Goal: Task Accomplishment & Management: Manage account settings

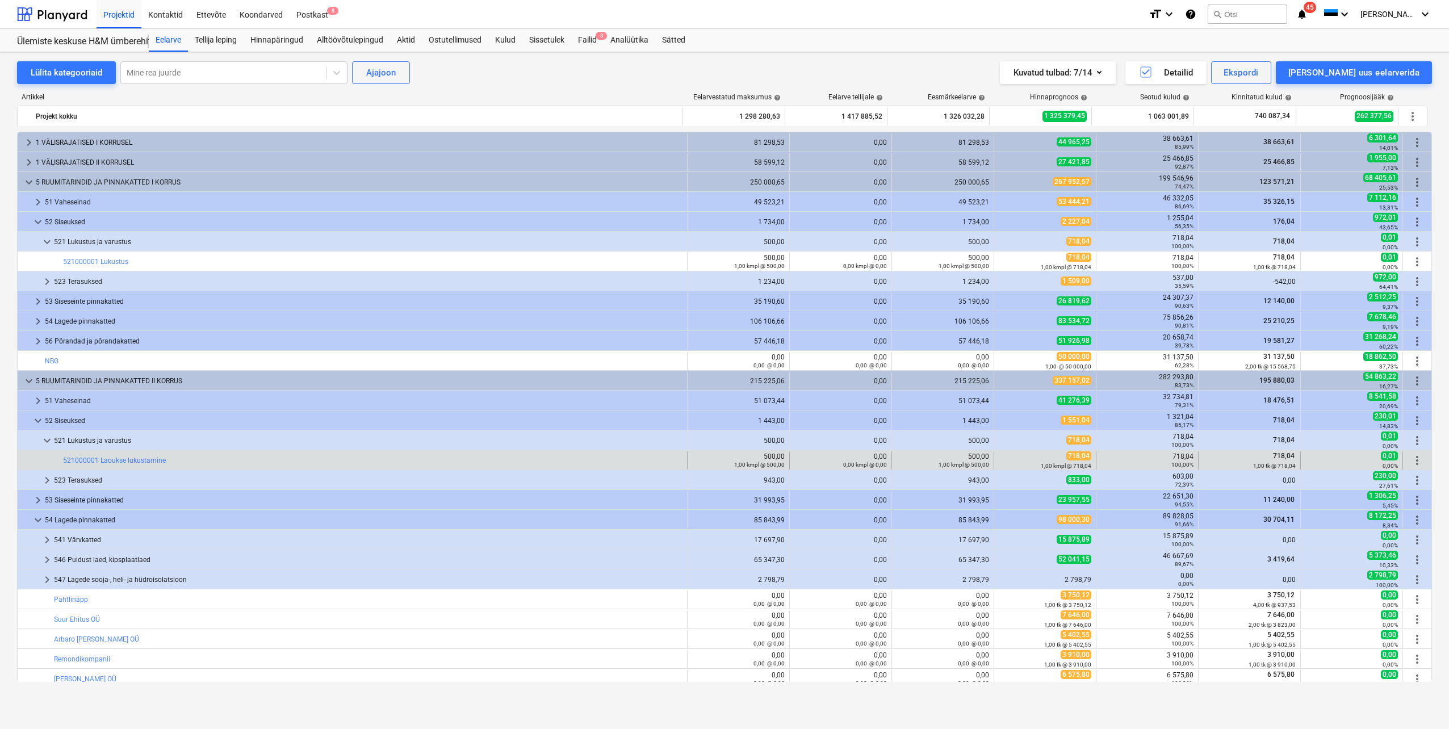
scroll to position [114, 0]
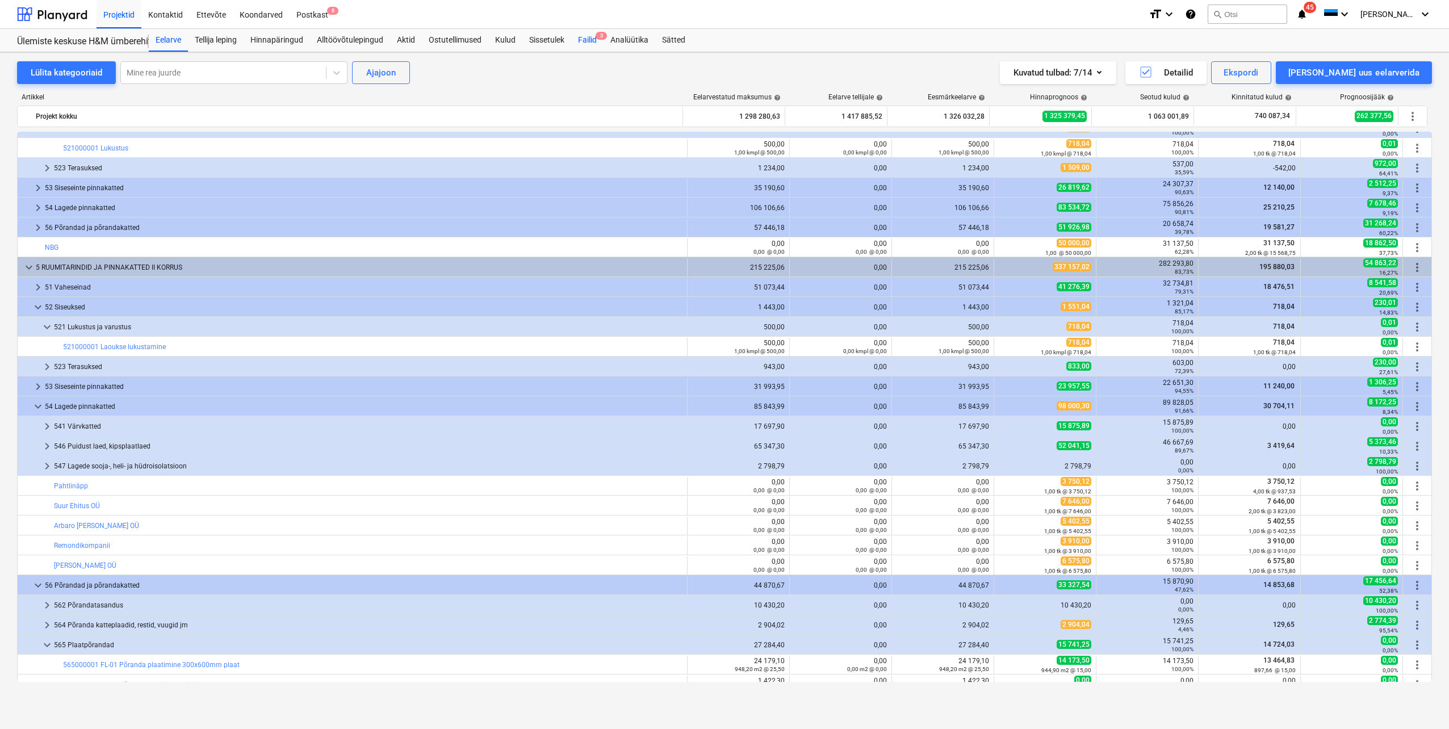
click at [593, 37] on div "Failid 3" at bounding box center [587, 40] width 32 height 23
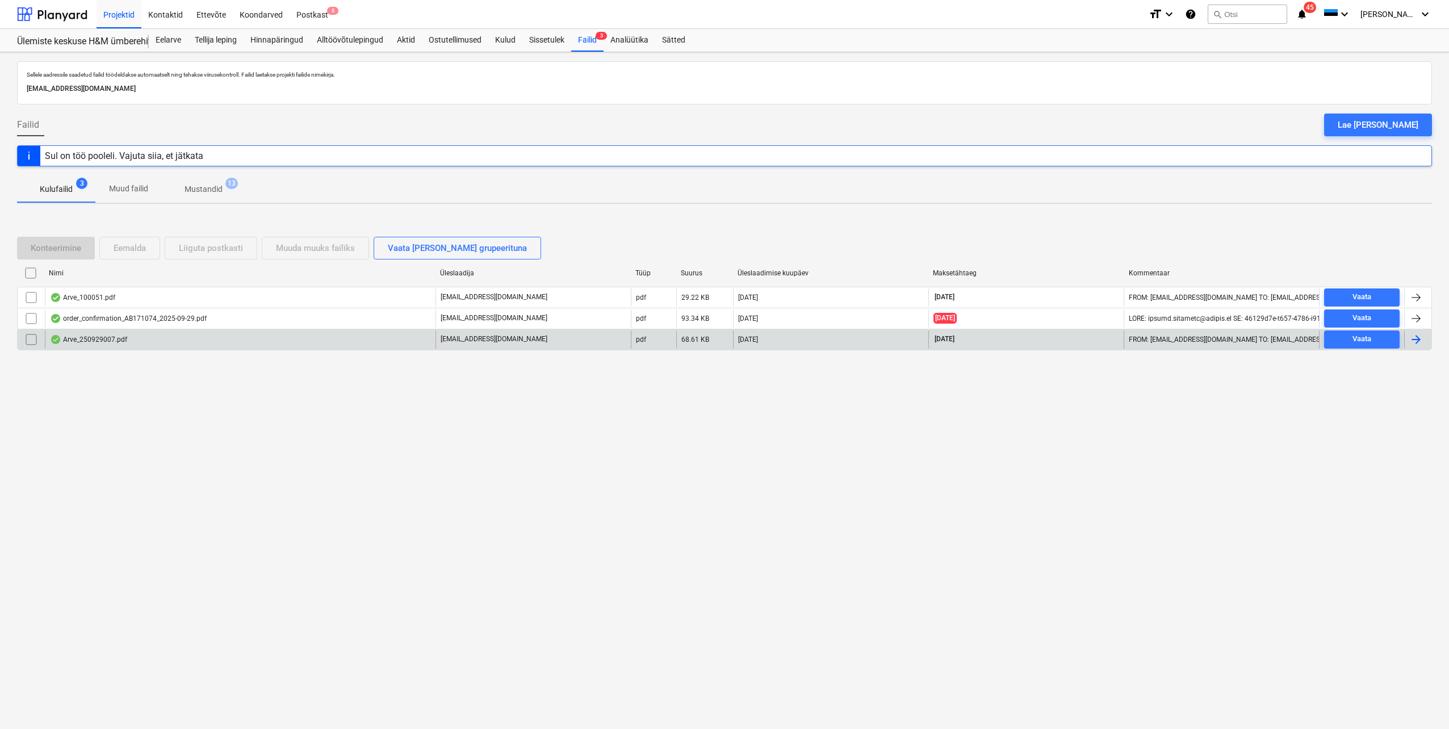
click at [1419, 338] on div at bounding box center [1416, 340] width 14 height 14
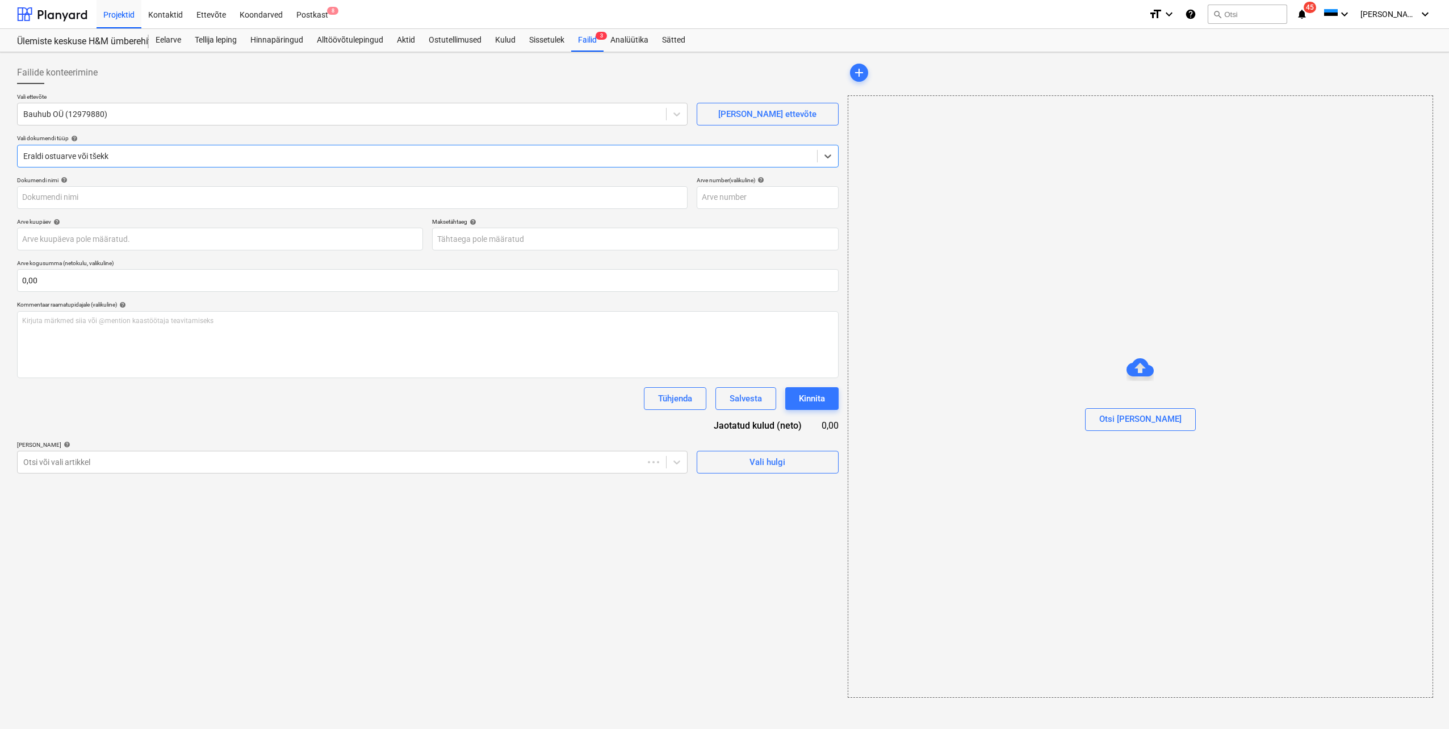
type input "250929007"
type input "[DATE]"
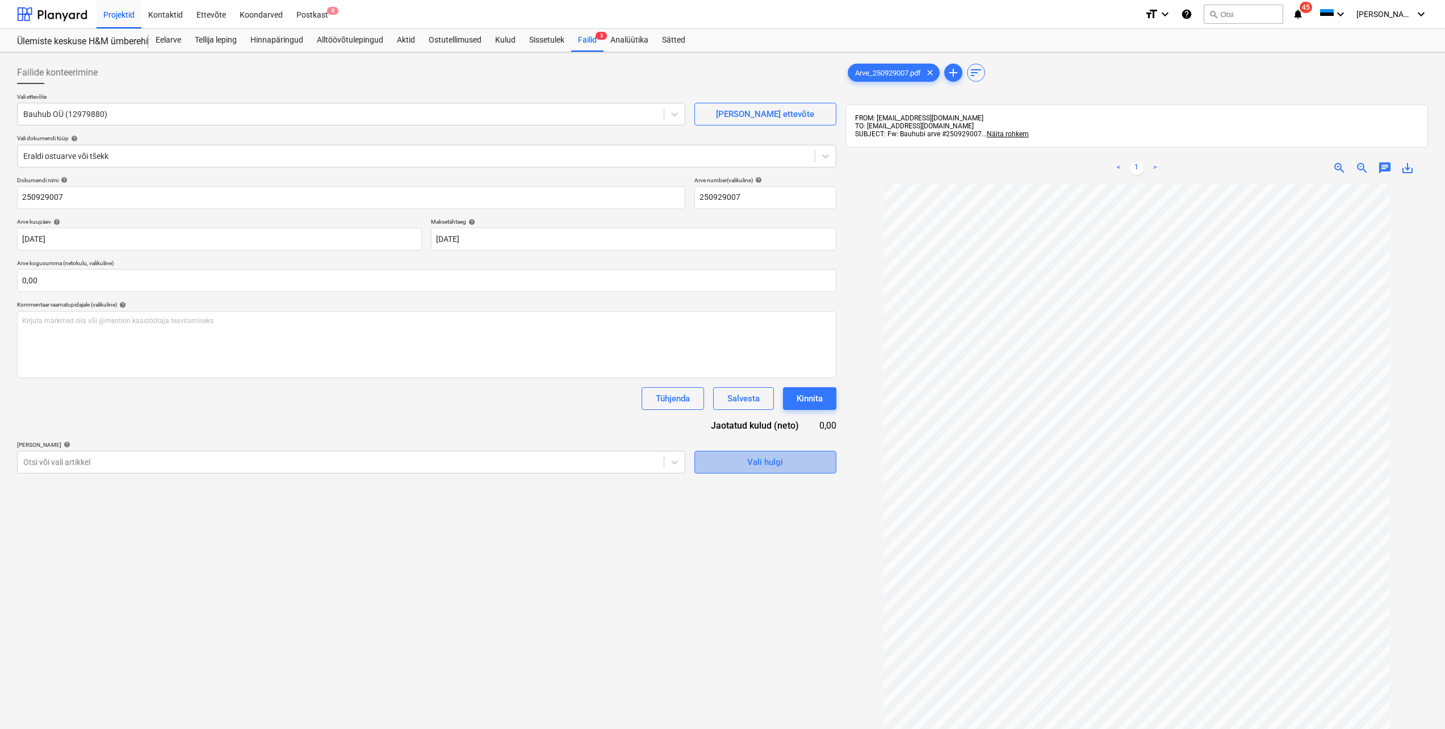
click at [740, 468] on span "Vali hulgi" at bounding box center [765, 462] width 114 height 15
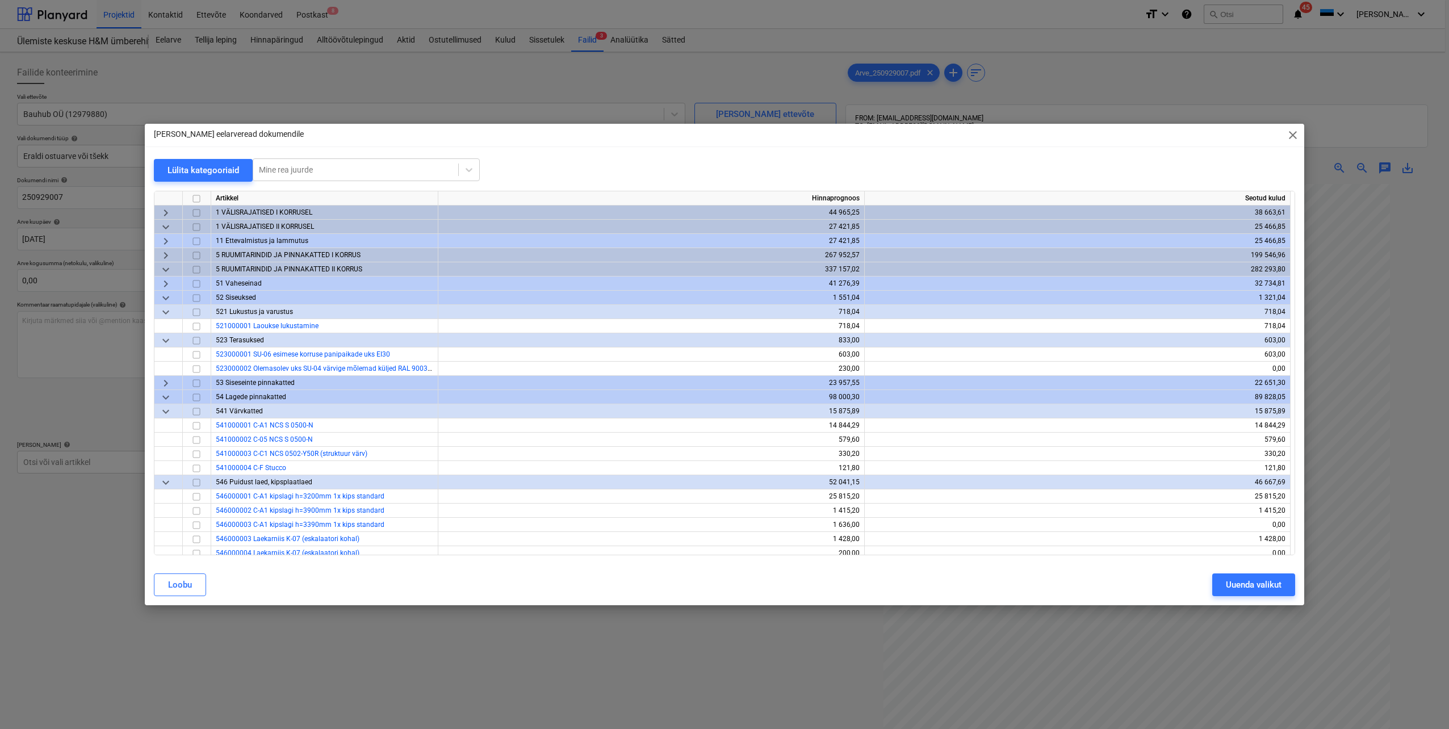
click at [165, 299] on span "keyboard_arrow_down" at bounding box center [166, 298] width 14 height 14
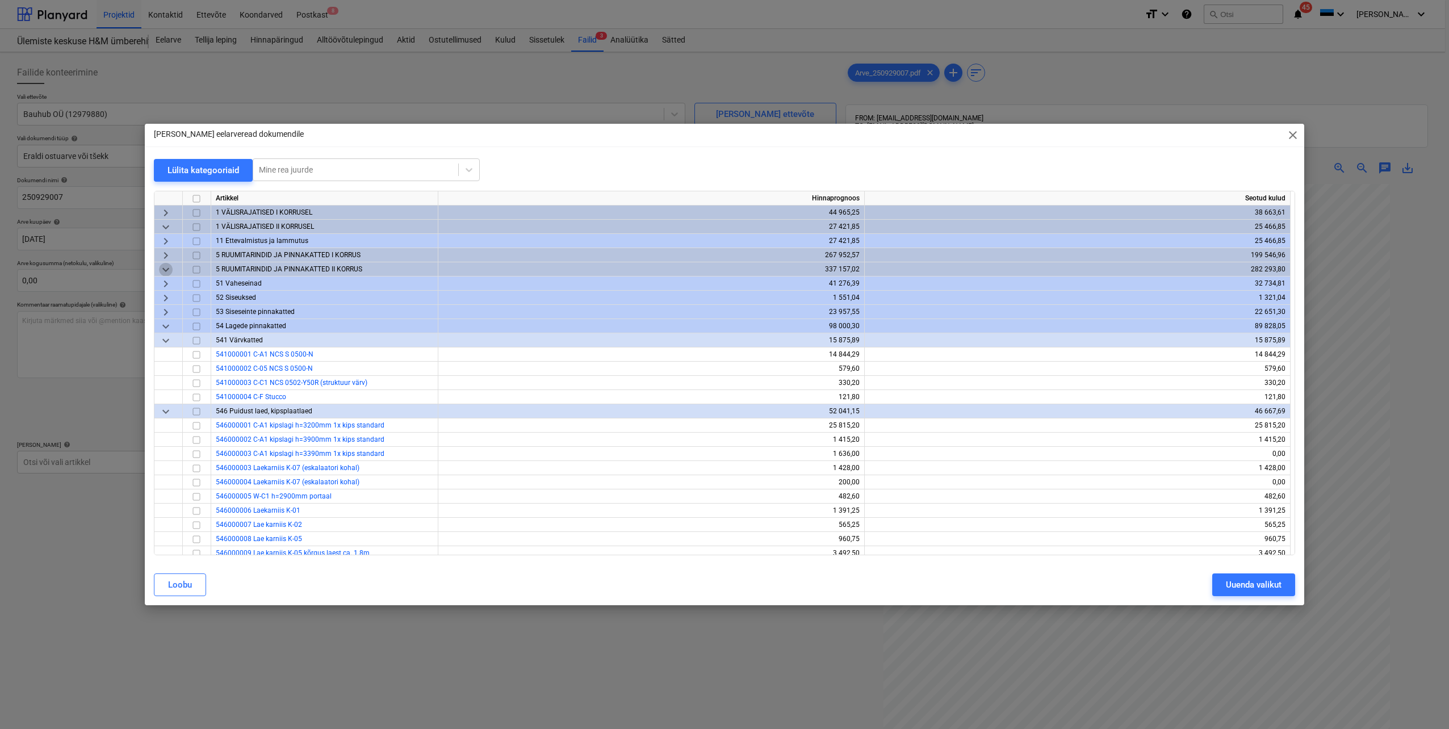
click at [162, 267] on span "keyboard_arrow_down" at bounding box center [166, 270] width 14 height 14
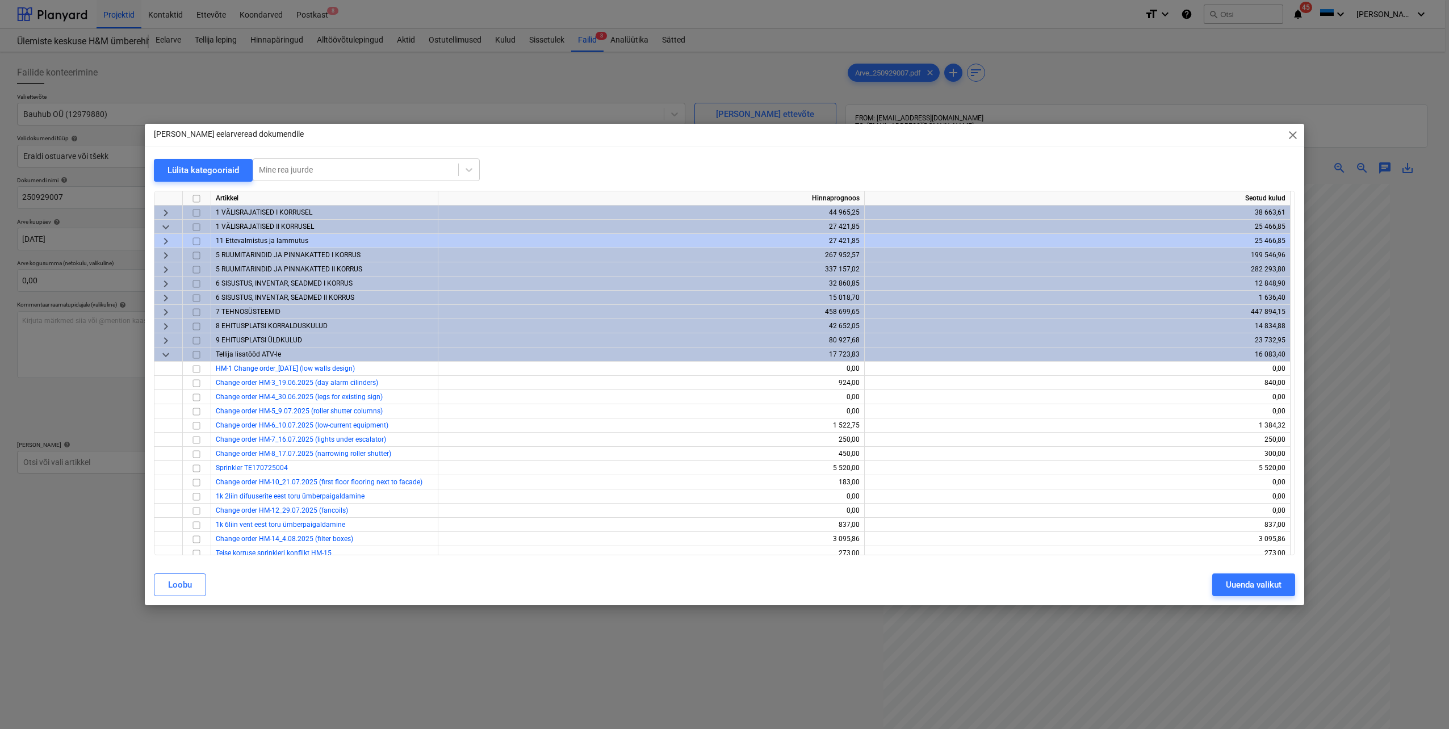
click at [169, 354] on span "keyboard_arrow_down" at bounding box center [166, 355] width 14 height 14
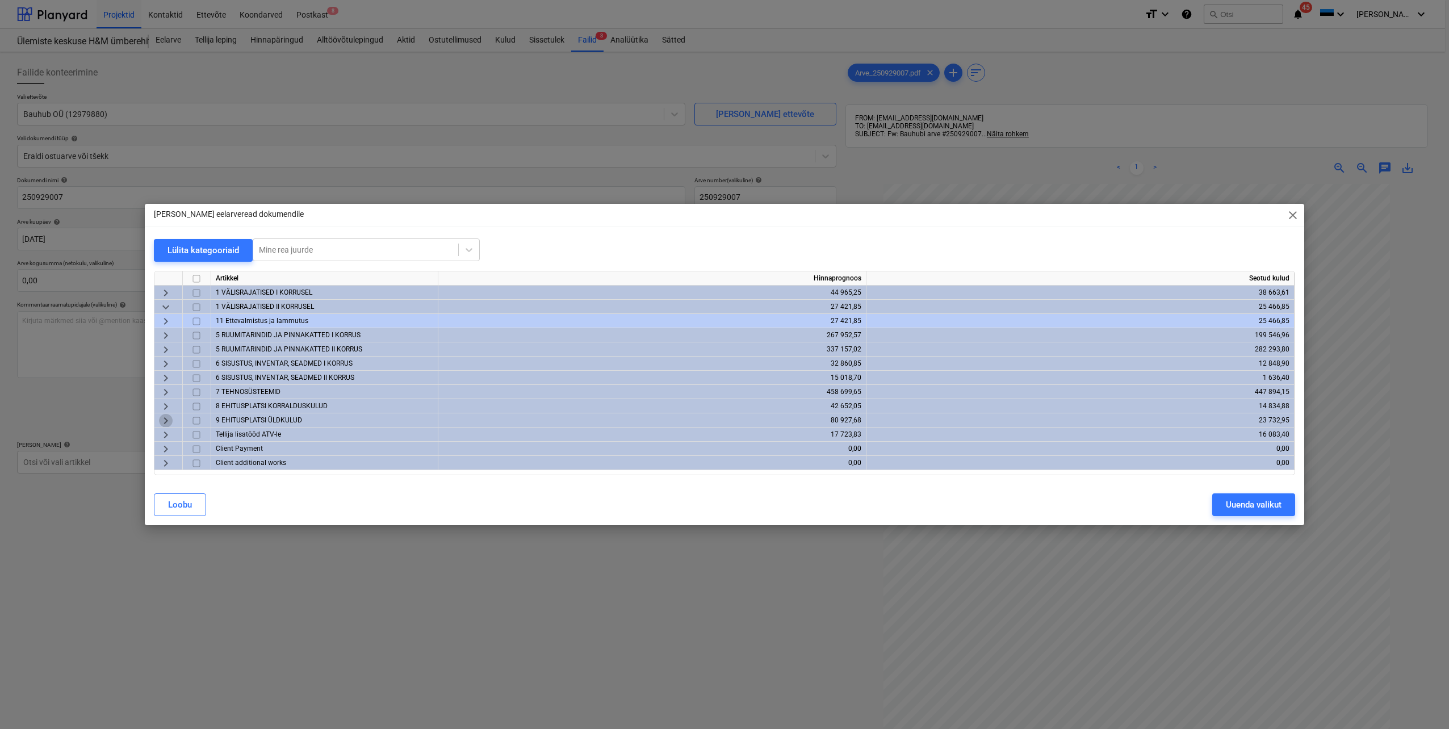
click at [163, 418] on span "keyboard_arrow_right" at bounding box center [166, 421] width 14 height 14
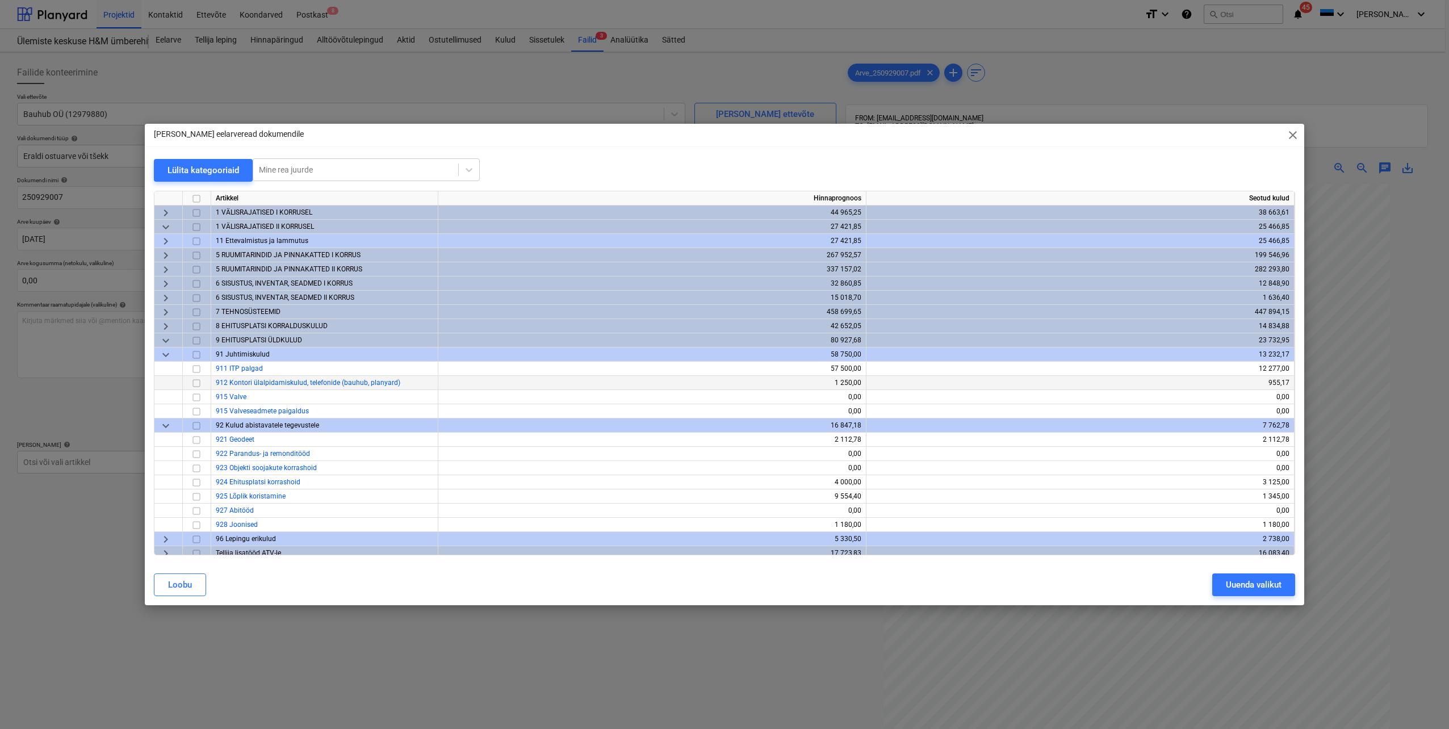
click at [198, 384] on input "checkbox" at bounding box center [197, 383] width 14 height 14
click at [1229, 593] on button "Uuenda valikut" at bounding box center [1253, 584] width 83 height 23
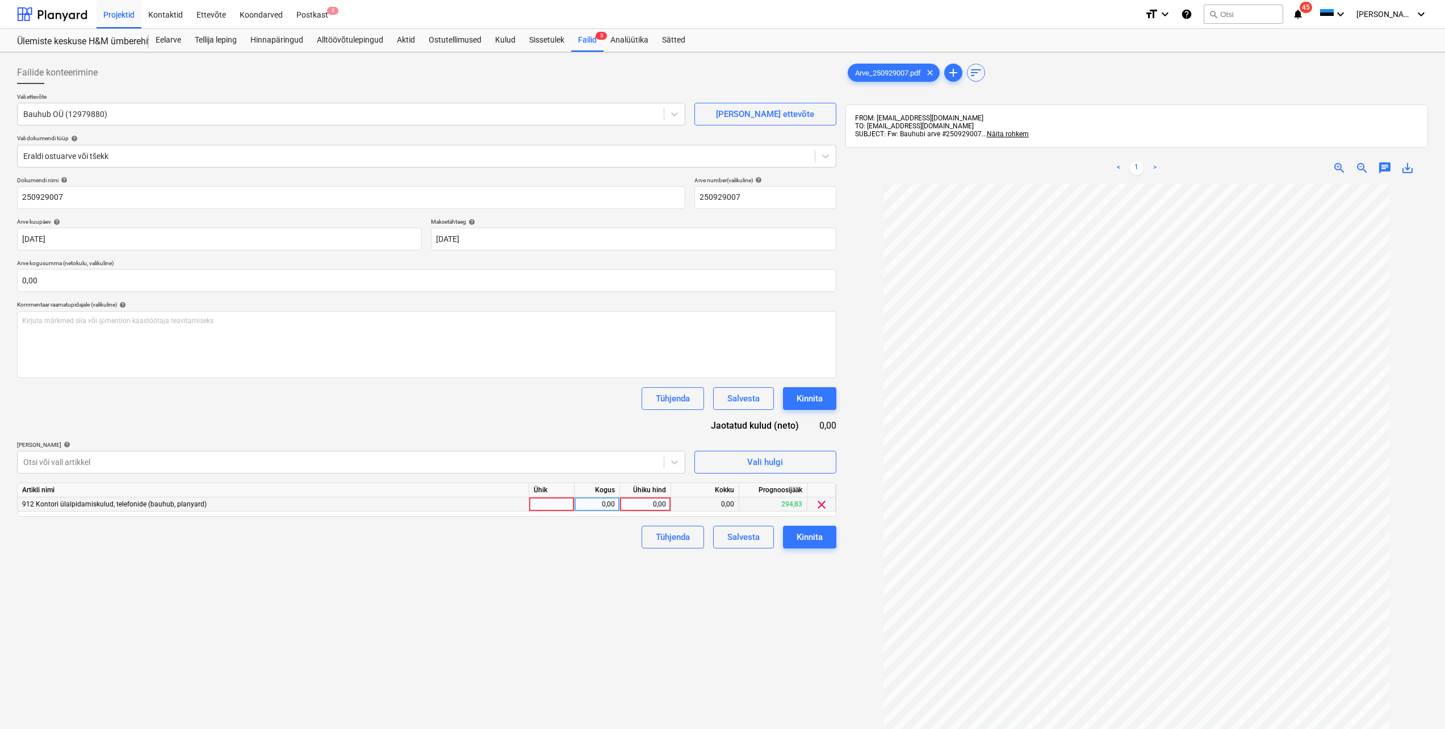
click at [563, 504] on div at bounding box center [551, 504] width 45 height 14
type input "tk"
click at [560, 504] on input "tk" at bounding box center [551, 504] width 45 height 14
click at [610, 509] on div "0,00" at bounding box center [597, 504] width 36 height 14
type input "1"
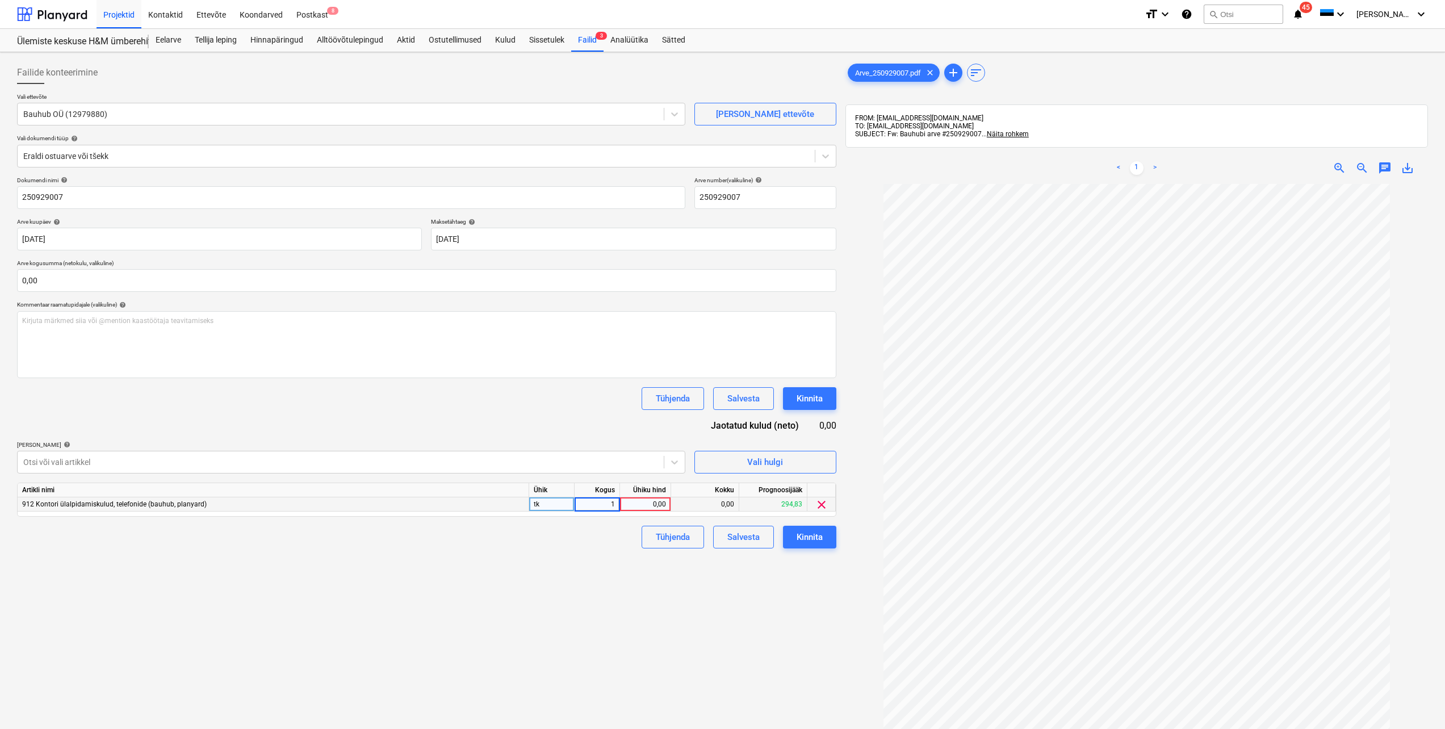
click at [636, 503] on div "0,00" at bounding box center [644, 504] width 41 height 14
type input "120"
click at [614, 564] on div "Failide konteerimine Vali ettevõte Bauhub OÜ (12979880) [PERSON_NAME] uus ettev…" at bounding box center [426, 471] width 828 height 829
click at [80, 282] on input "text" at bounding box center [426, 280] width 819 height 23
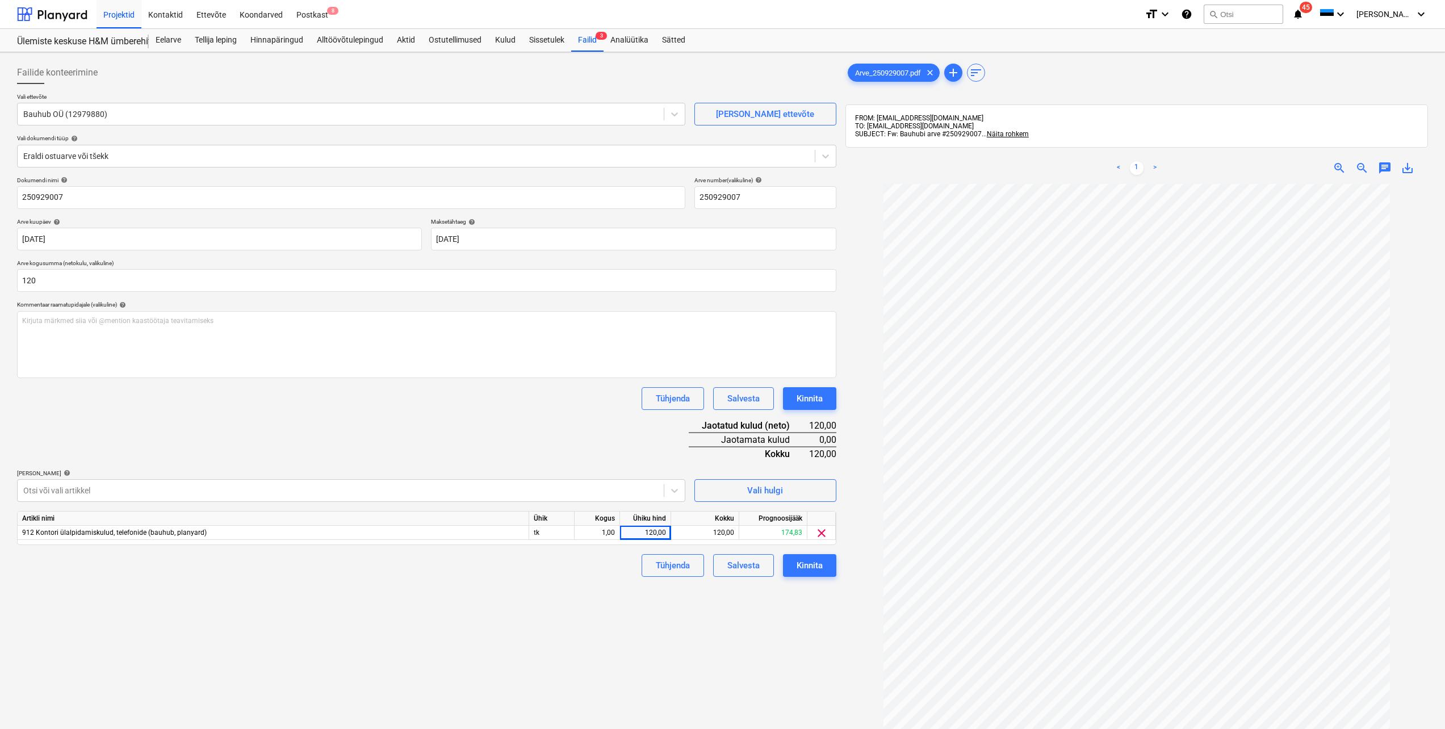
type input "120,00"
click at [342, 635] on div "Failide konteerimine Vali ettevõte Bauhub OÜ (12979880) [PERSON_NAME] uus ettev…" at bounding box center [426, 471] width 828 height 829
click at [811, 571] on div "Kinnita" at bounding box center [809, 565] width 26 height 15
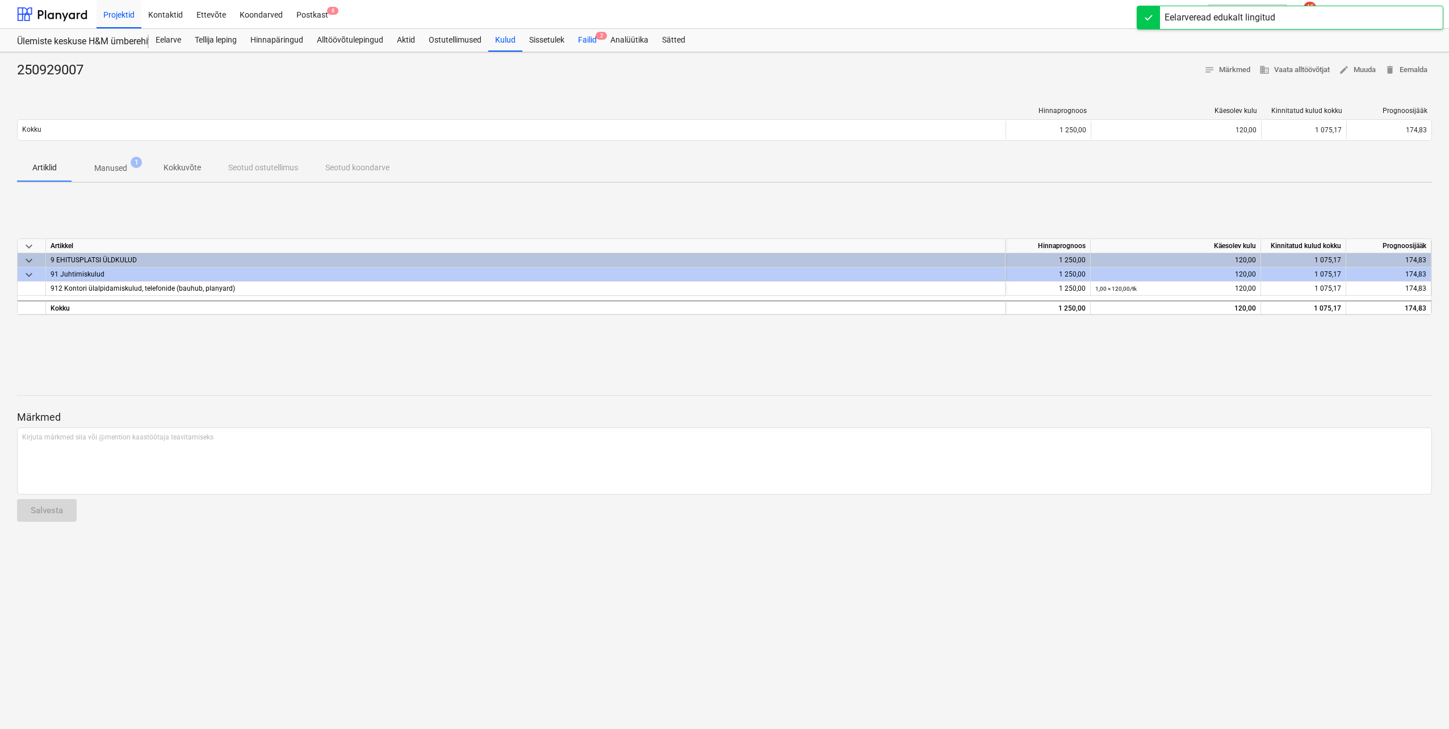
click at [590, 43] on div "Failid 2" at bounding box center [587, 40] width 32 height 23
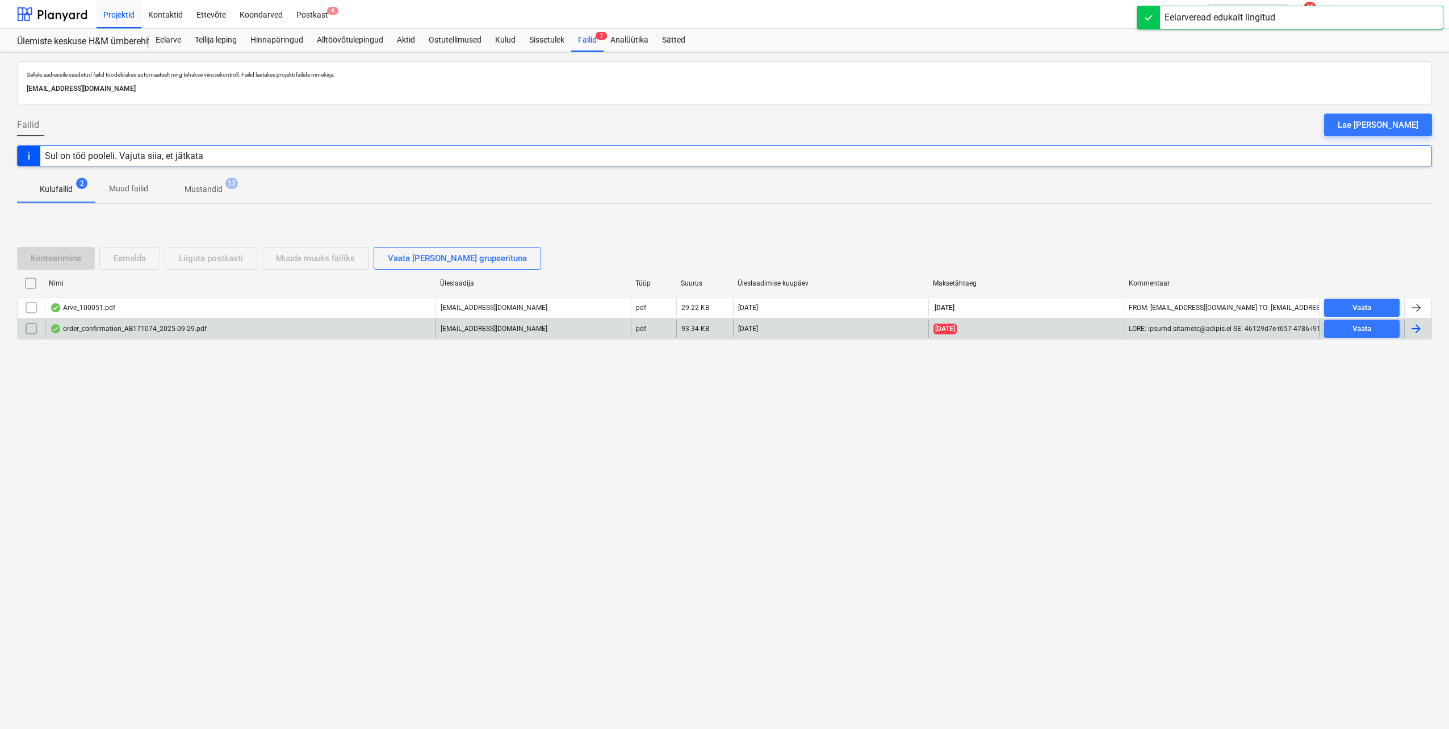
click at [1413, 329] on div at bounding box center [1416, 329] width 14 height 14
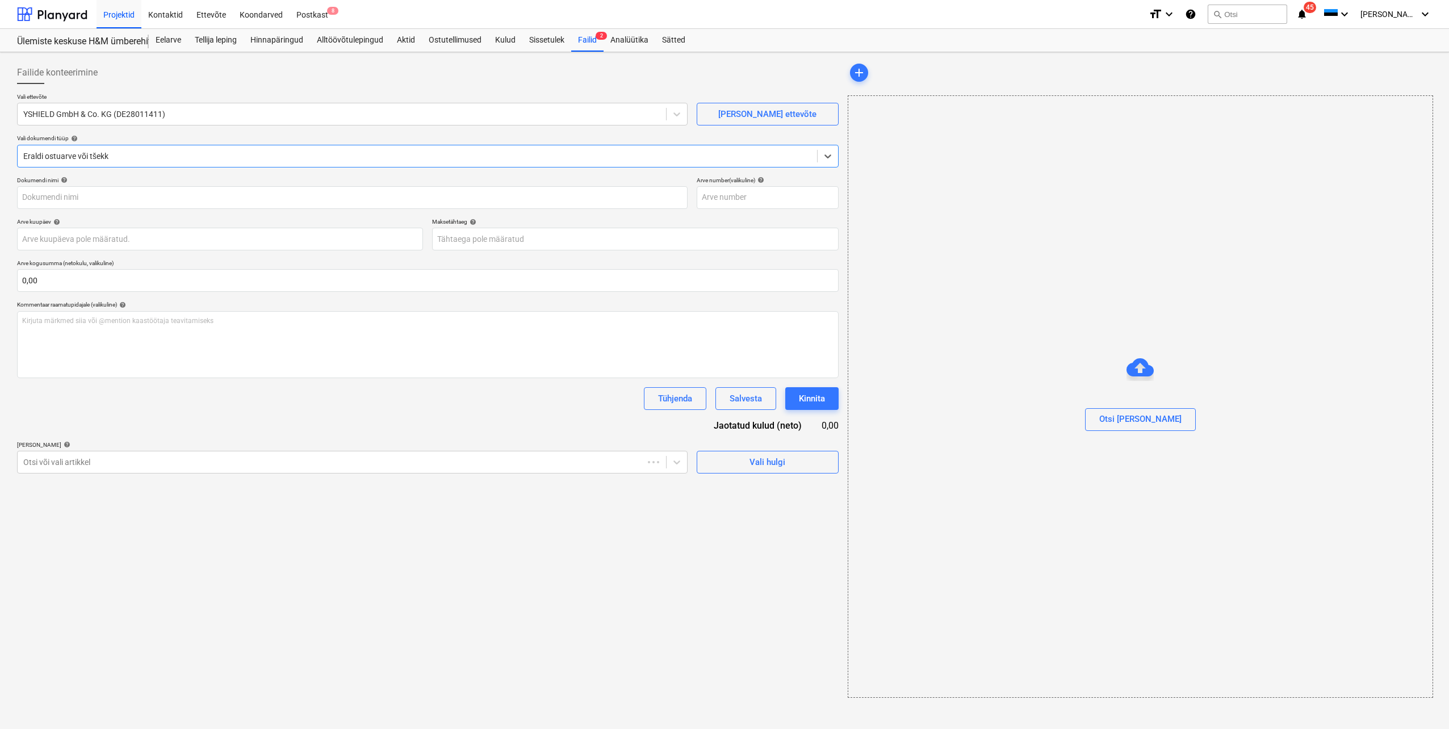
type input "AB171074/146719"
type input "[DATE]"
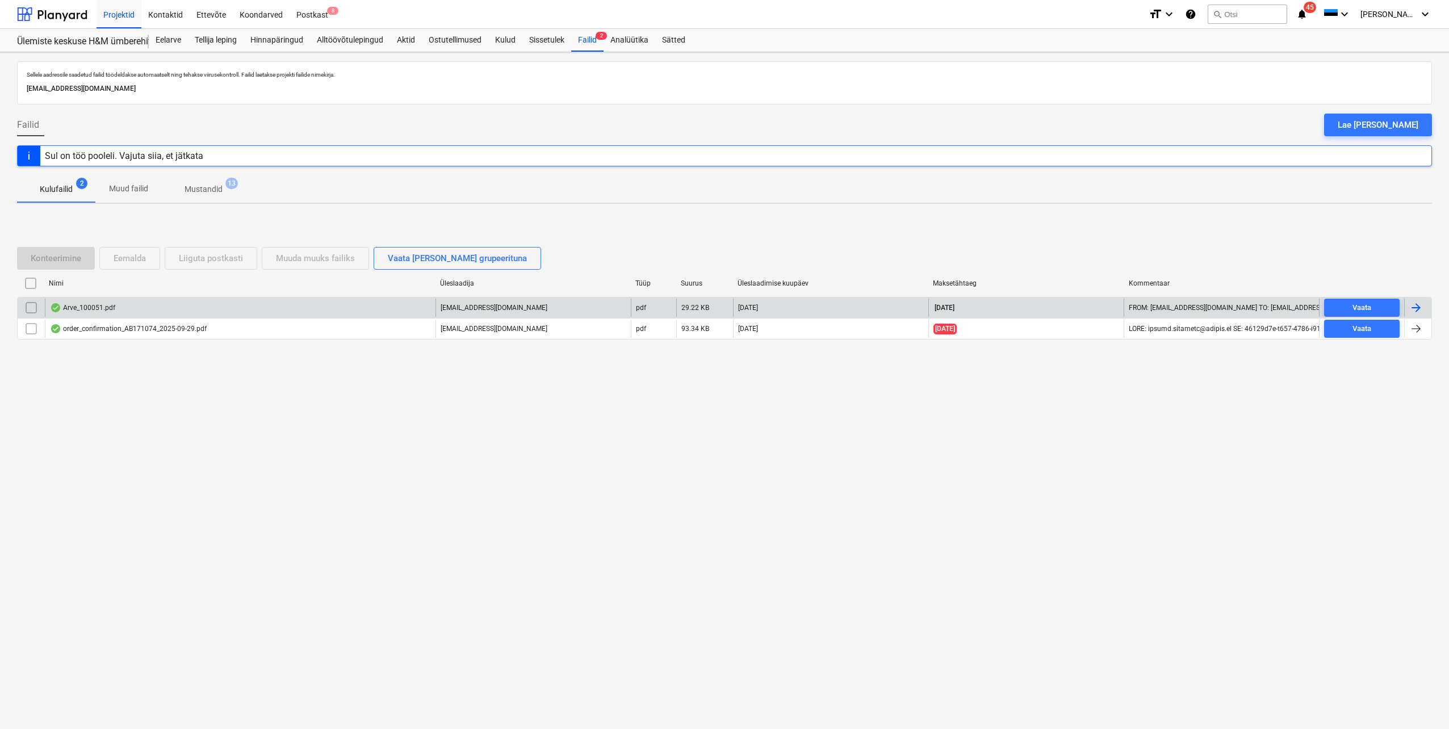
click at [1416, 304] on div at bounding box center [1416, 308] width 14 height 14
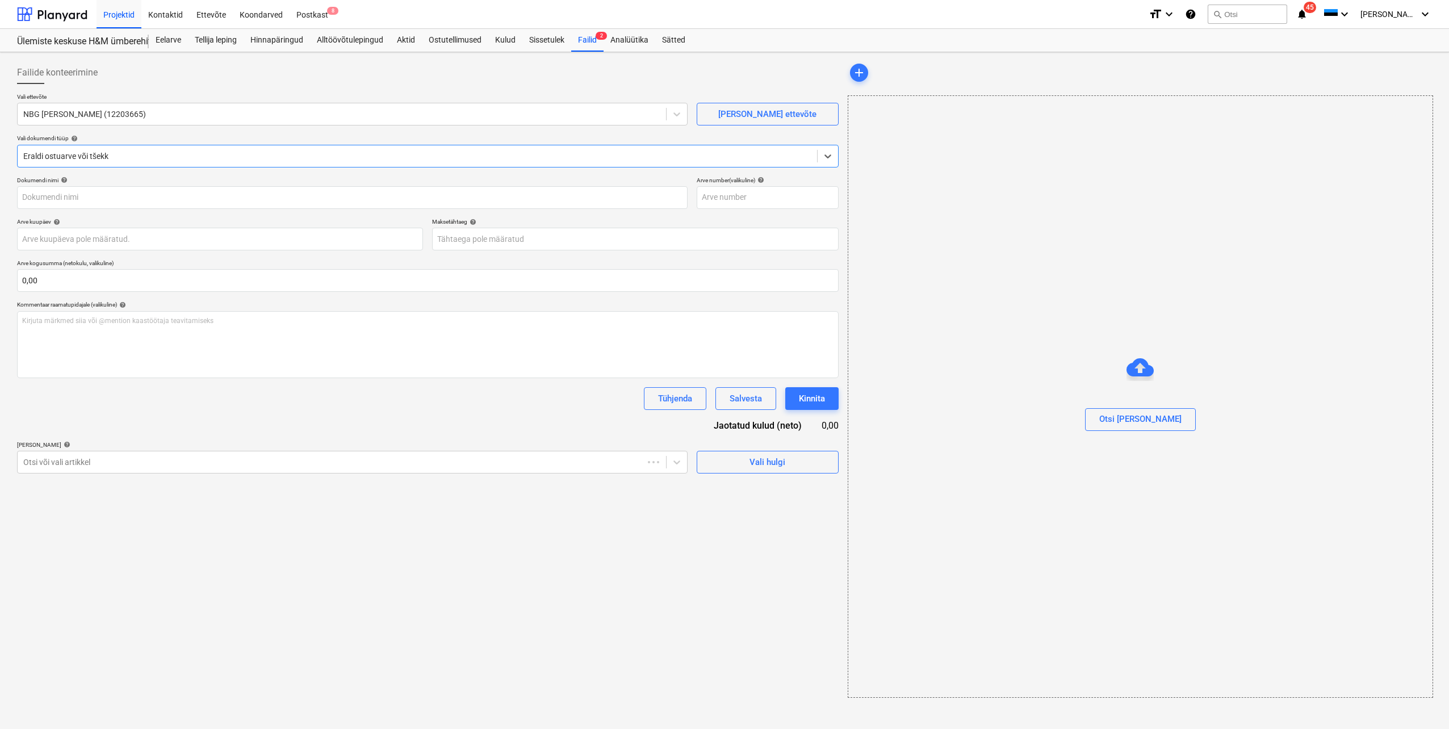
type input "100051"
type input "[DATE]"
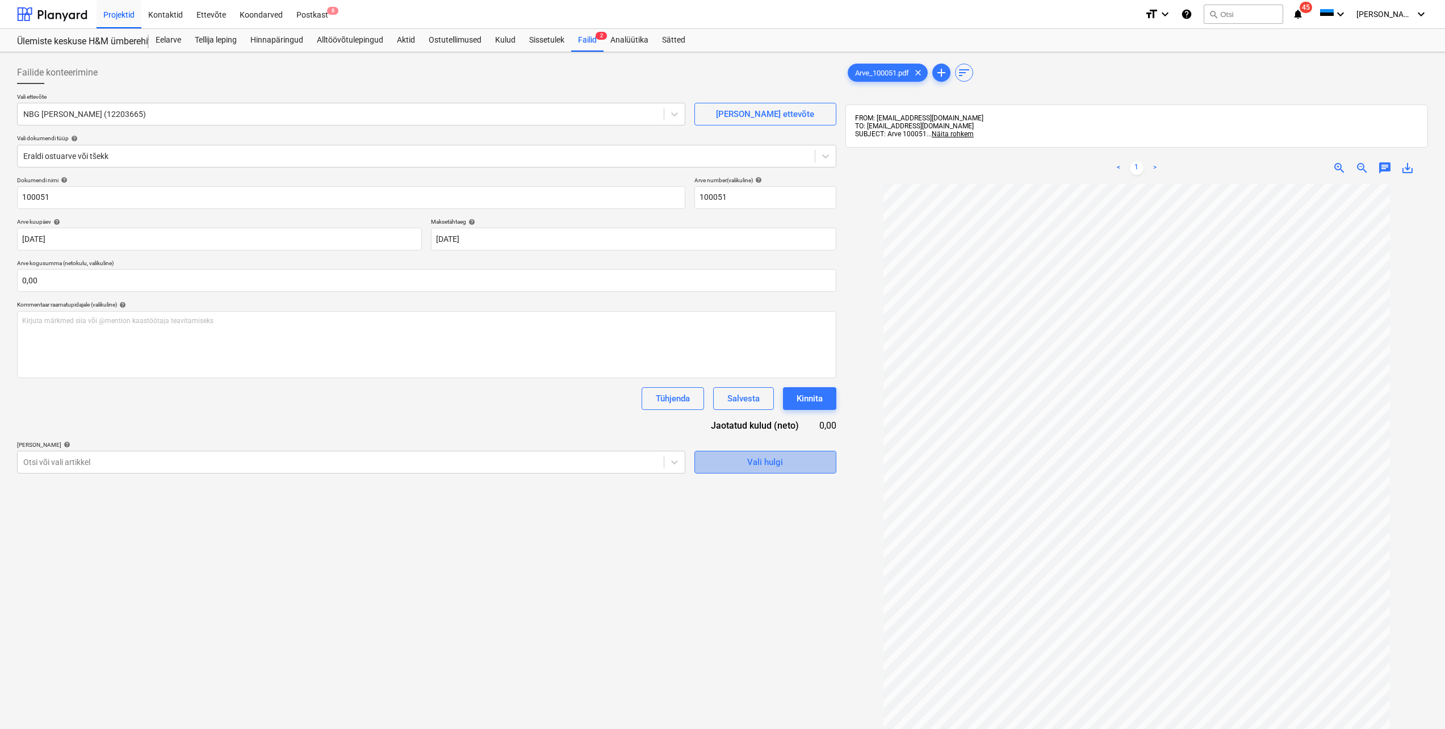
click at [760, 464] on div "Vali hulgi" at bounding box center [765, 462] width 36 height 15
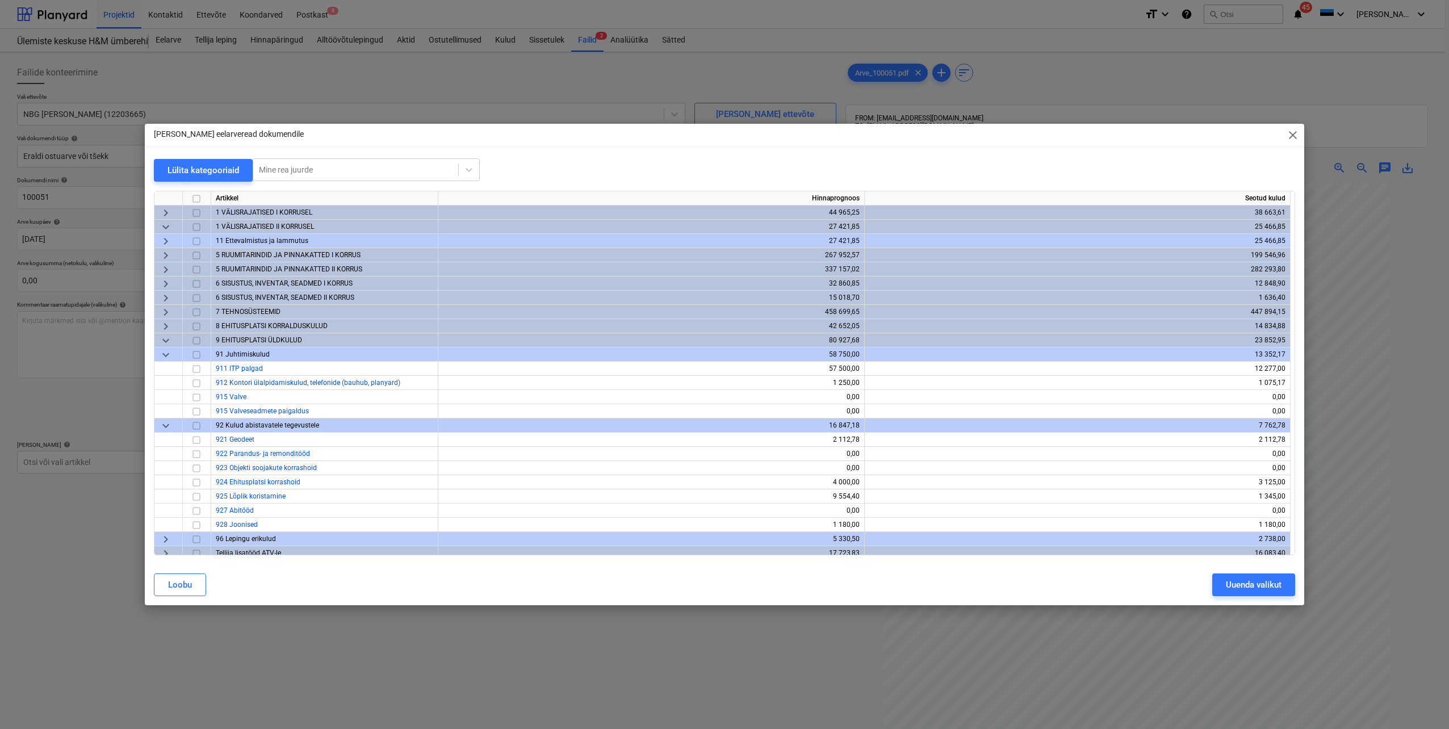
click at [166, 342] on span "keyboard_arrow_down" at bounding box center [166, 341] width 14 height 14
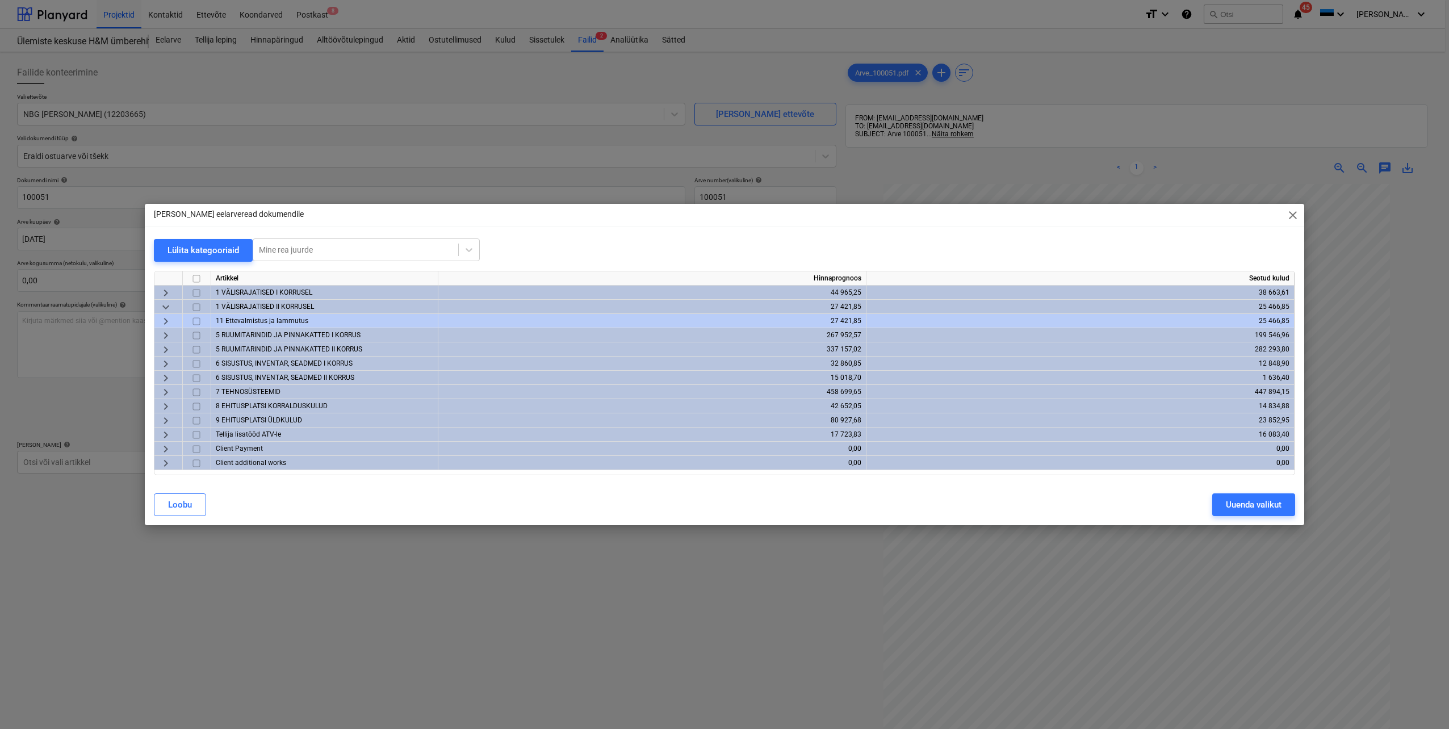
click at [164, 337] on span "keyboard_arrow_right" at bounding box center [166, 336] width 14 height 14
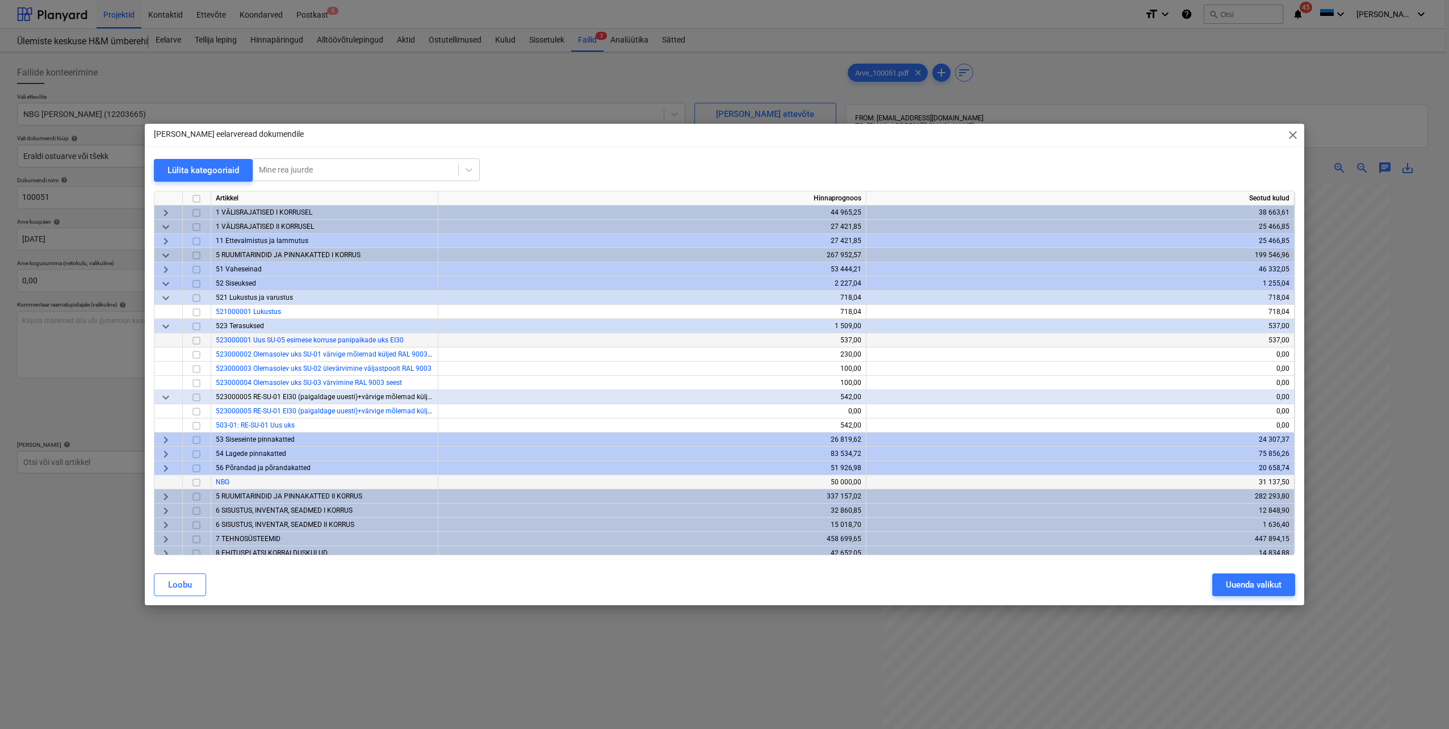
click at [196, 484] on input "checkbox" at bounding box center [197, 483] width 14 height 14
click at [163, 256] on span "keyboard_arrow_down" at bounding box center [166, 256] width 14 height 14
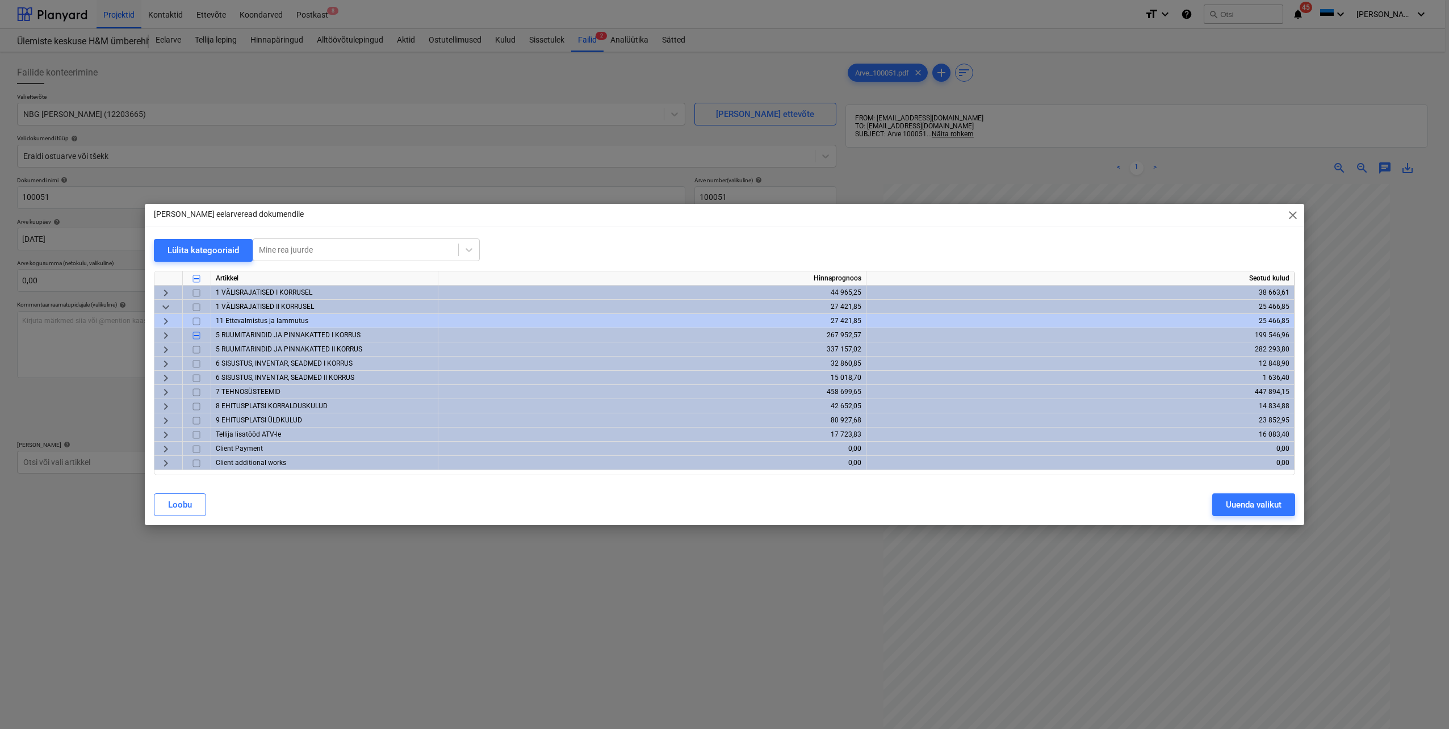
click at [167, 349] on span "keyboard_arrow_right" at bounding box center [166, 350] width 14 height 14
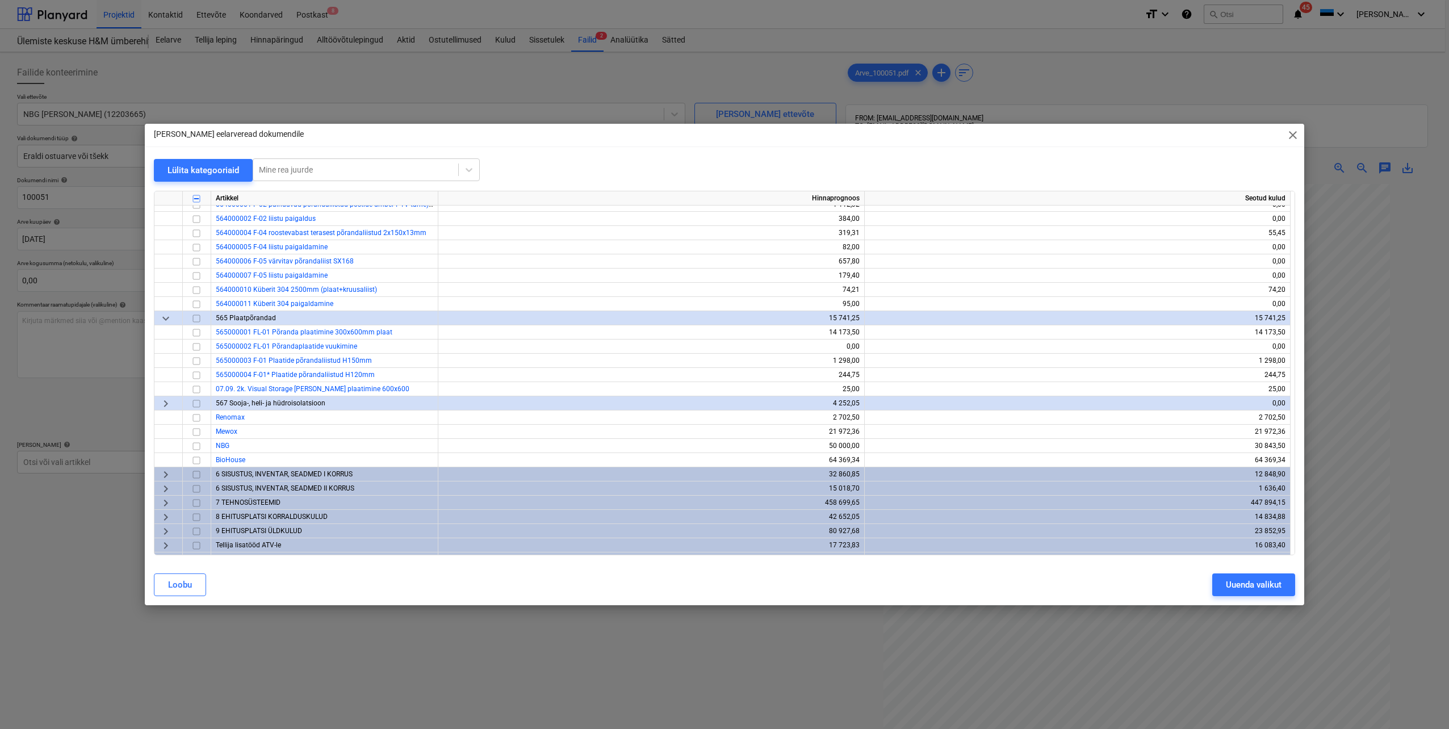
scroll to position [681, 0]
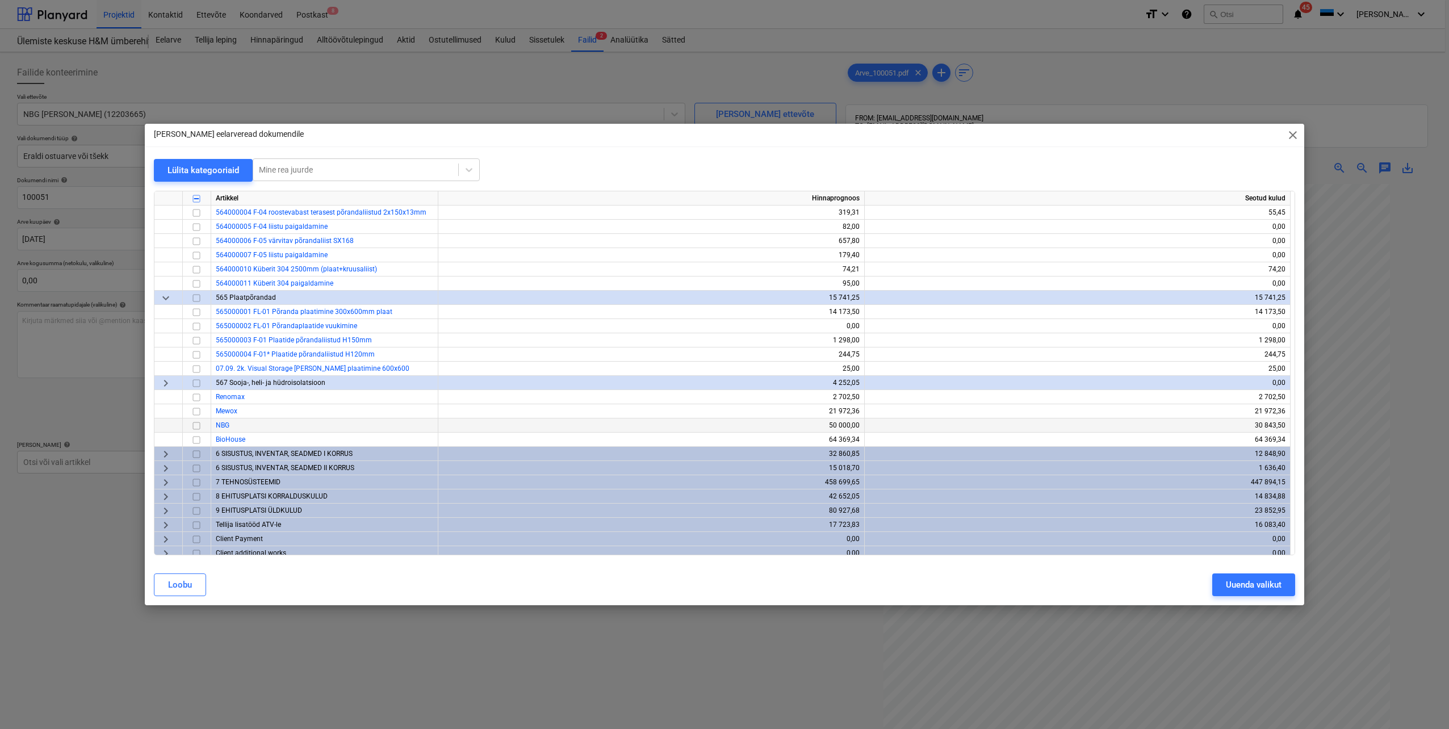
click at [195, 426] on input "checkbox" at bounding box center [197, 426] width 14 height 14
click at [1231, 590] on div "Uuenda valikut" at bounding box center [1254, 584] width 56 height 15
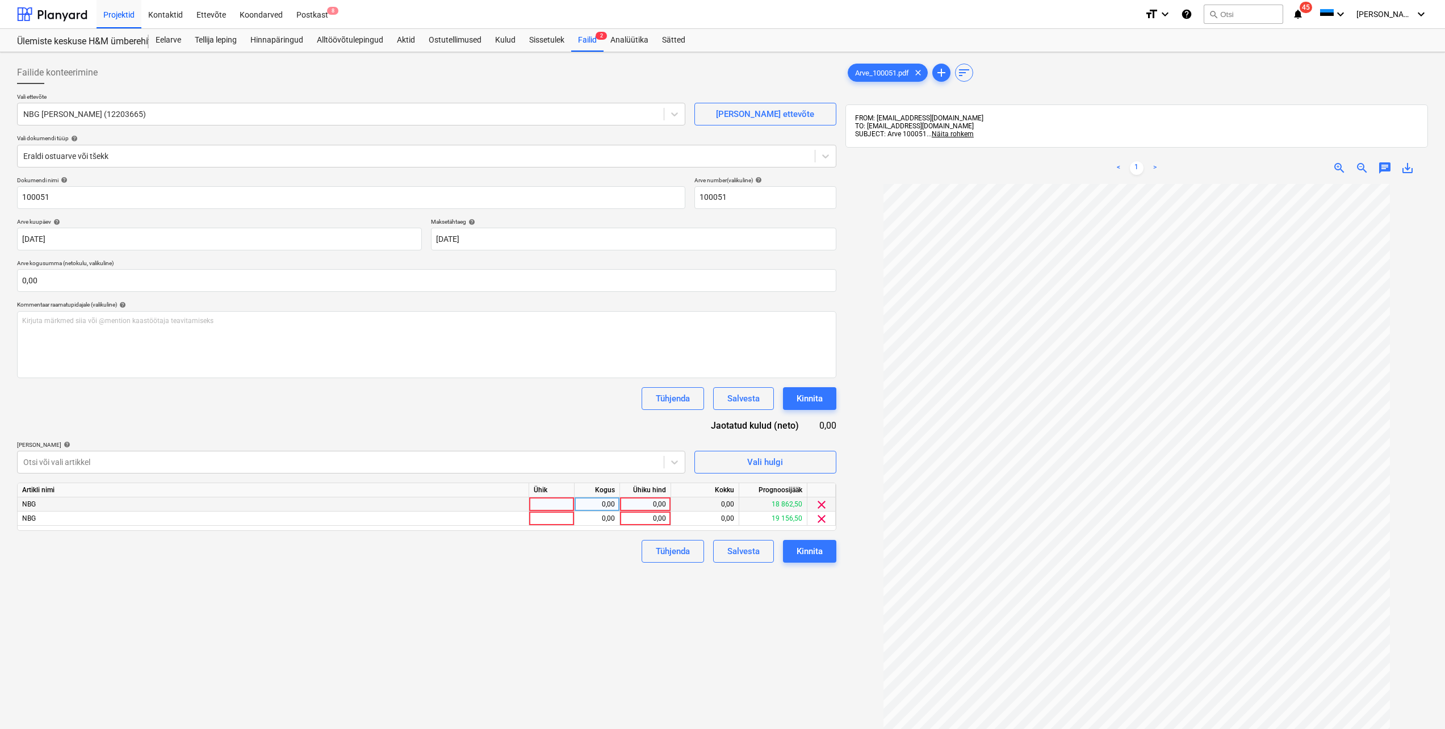
click at [569, 505] on div at bounding box center [551, 504] width 45 height 14
type input "tk"
click at [556, 523] on div at bounding box center [551, 518] width 45 height 14
type input "tk"
click at [611, 505] on div "0,00" at bounding box center [597, 504] width 36 height 14
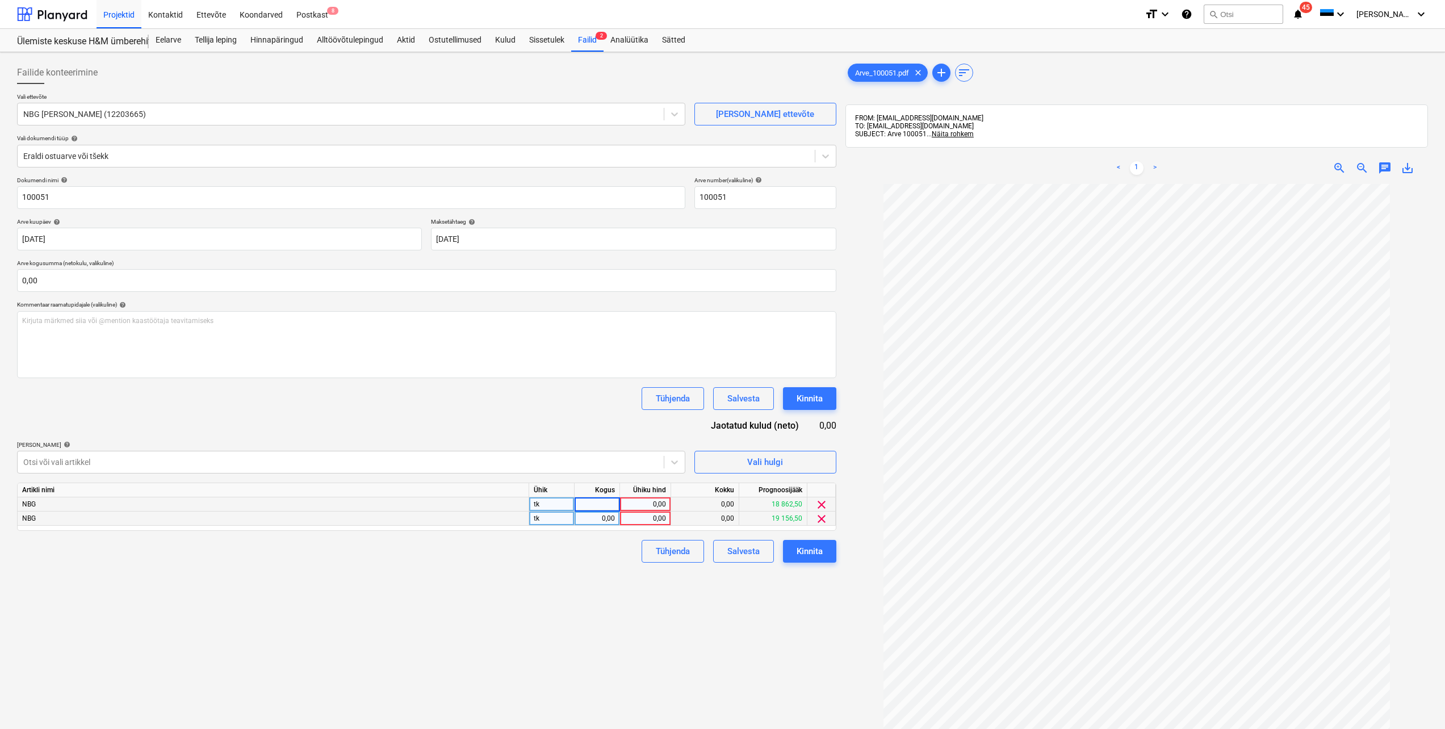
type input "1"
click at [610, 519] on div "0,00" at bounding box center [597, 518] width 36 height 14
click at [657, 503] on div "0,00" at bounding box center [644, 504] width 41 height 14
type input "19296,5"
click at [650, 517] on div "0,00" at bounding box center [644, 518] width 41 height 14
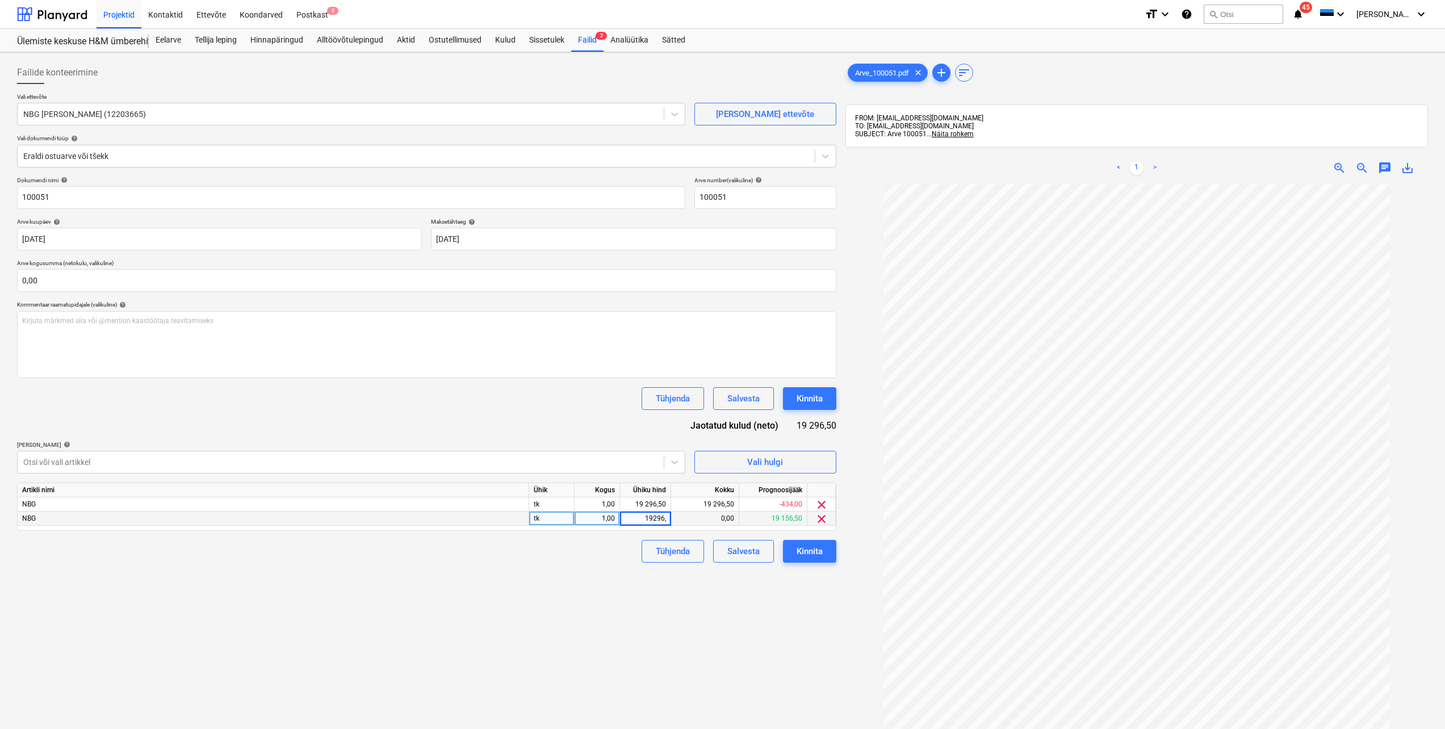
type input "19296,5"
click at [584, 564] on div "Failide konteerimine Vali ettevõte NBG Ehitus OÜ (12203665) [PERSON_NAME] uus e…" at bounding box center [426, 471] width 828 height 829
click at [142, 284] on input "text" at bounding box center [426, 280] width 819 height 23
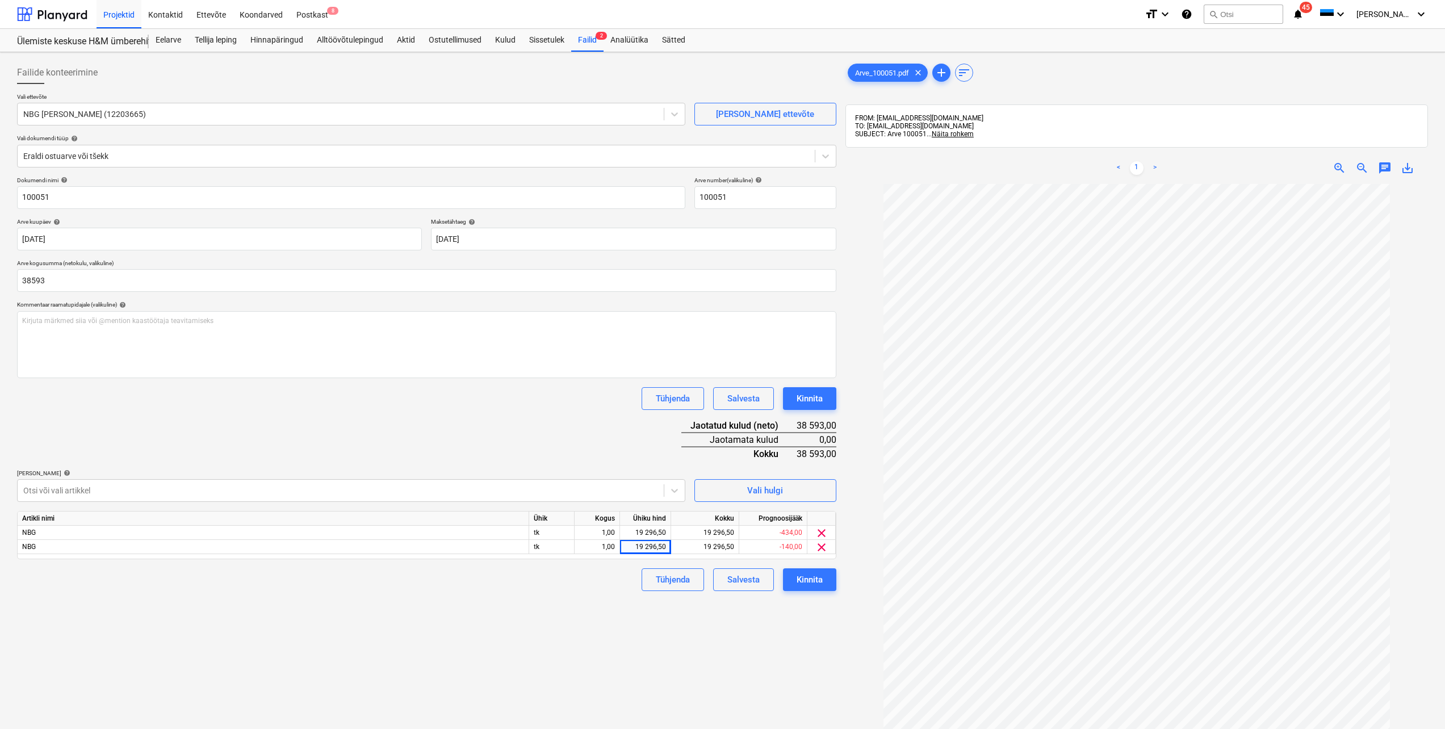
type input "38 593,00"
click at [335, 649] on div "Failide konteerimine Vali ettevõte NBG Ehitus OÜ (12203665) [PERSON_NAME] uus e…" at bounding box center [426, 471] width 828 height 829
click at [811, 578] on div "Kinnita" at bounding box center [809, 579] width 26 height 15
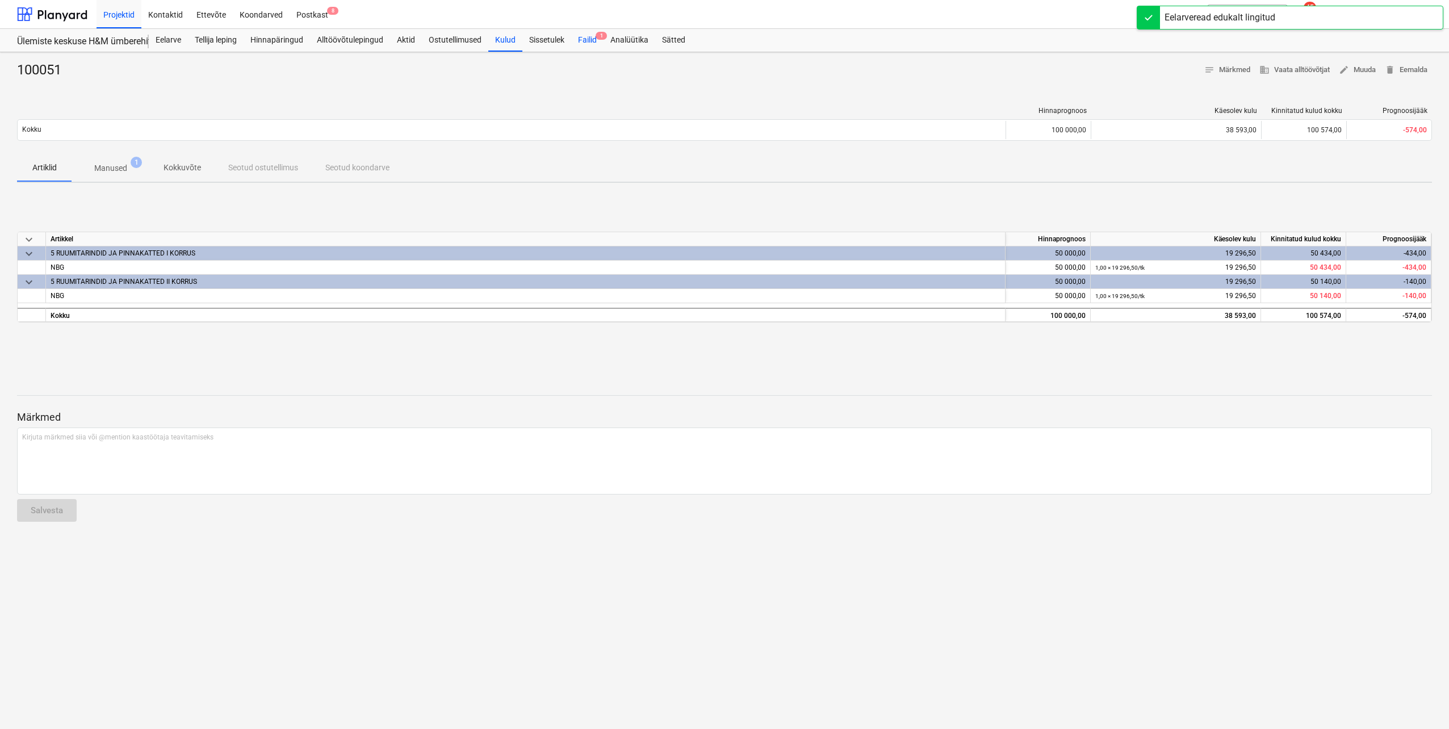
click at [593, 41] on div "Failid 1" at bounding box center [587, 40] width 32 height 23
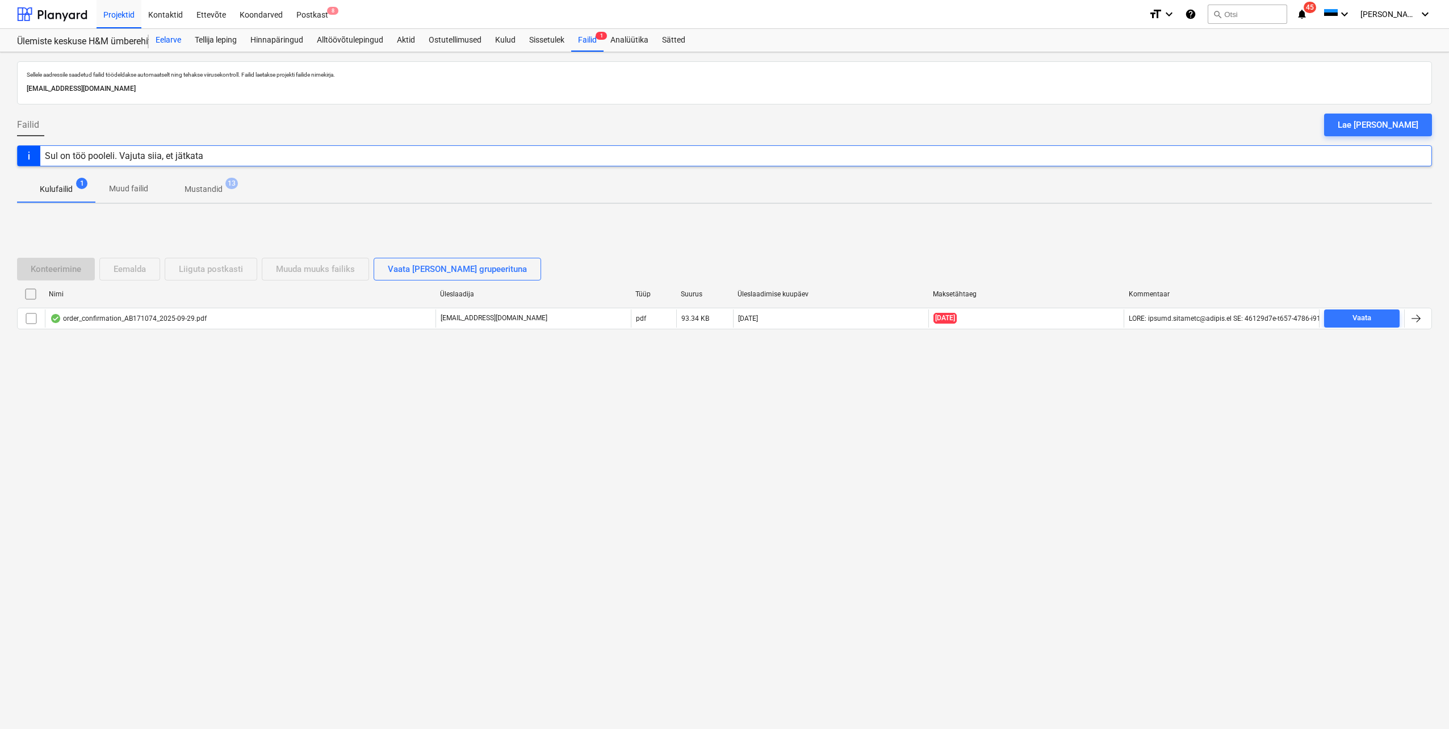
click at [167, 40] on div "Eelarve" at bounding box center [168, 40] width 39 height 23
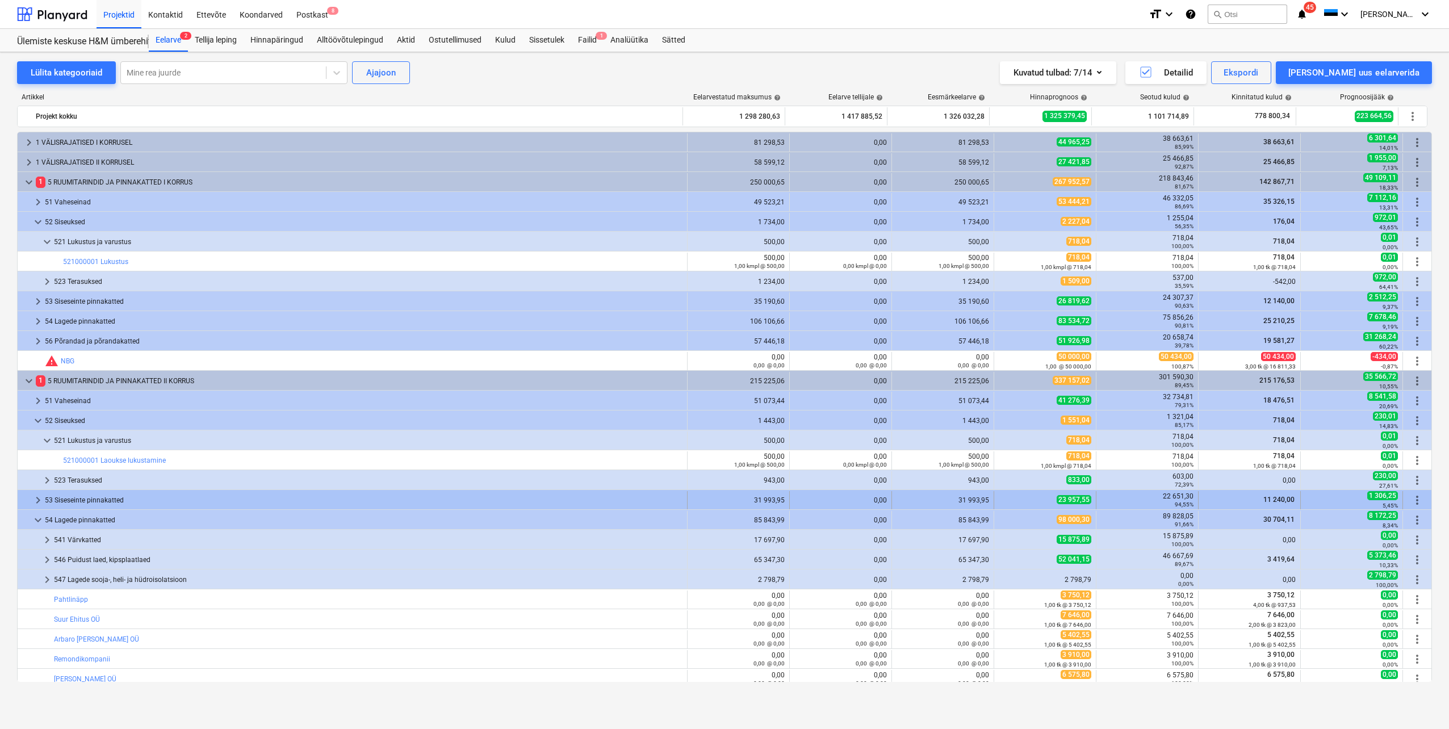
scroll to position [114, 0]
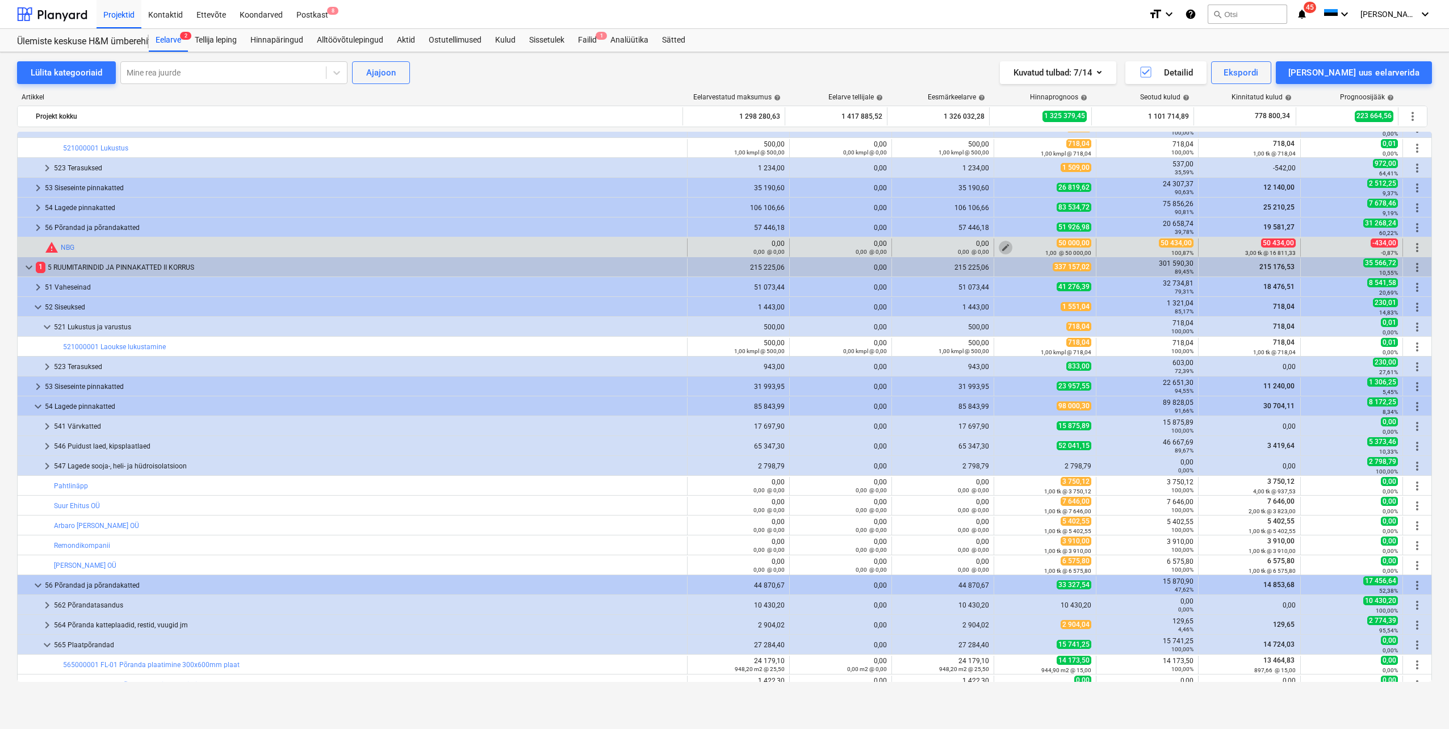
click at [1006, 246] on button "edit" at bounding box center [1005, 248] width 14 height 14
type textarea "x"
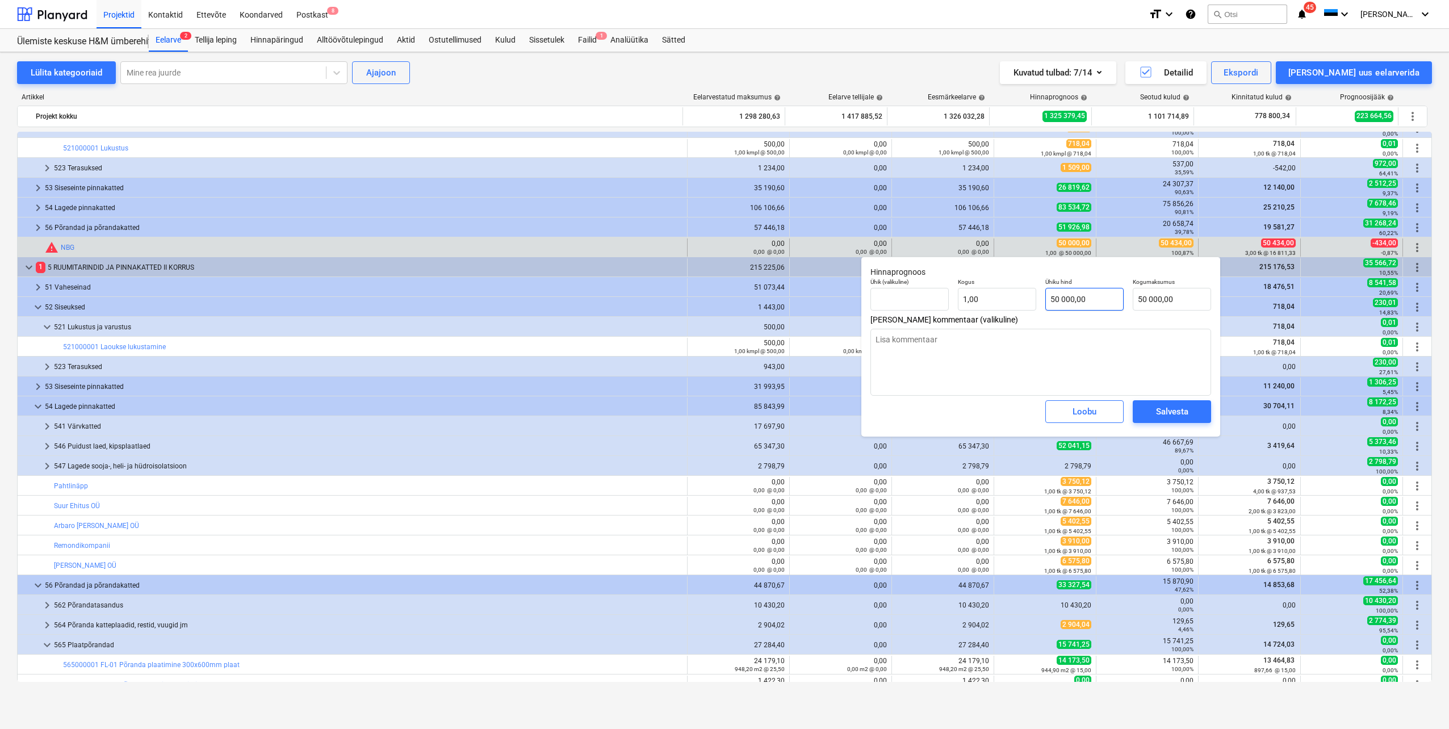
type input "50000"
drag, startPoint x: 1088, startPoint y: 299, endPoint x: 1058, endPoint y: 298, distance: 29.5
click at [1058, 298] on input "50000" at bounding box center [1084, 299] width 78 height 23
type textarea "x"
type input "505"
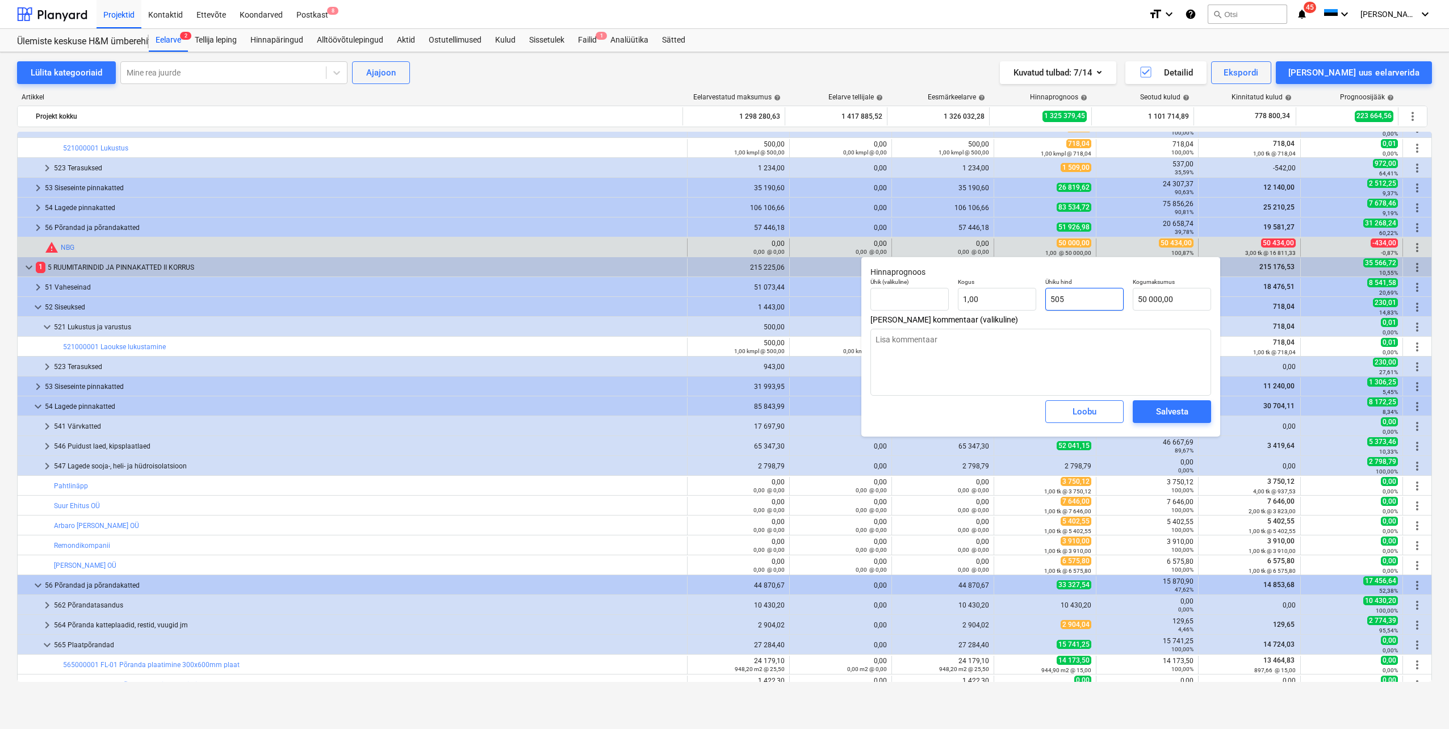
type input "505,00"
type textarea "x"
type input "5050"
type input "5 050,00"
type textarea "x"
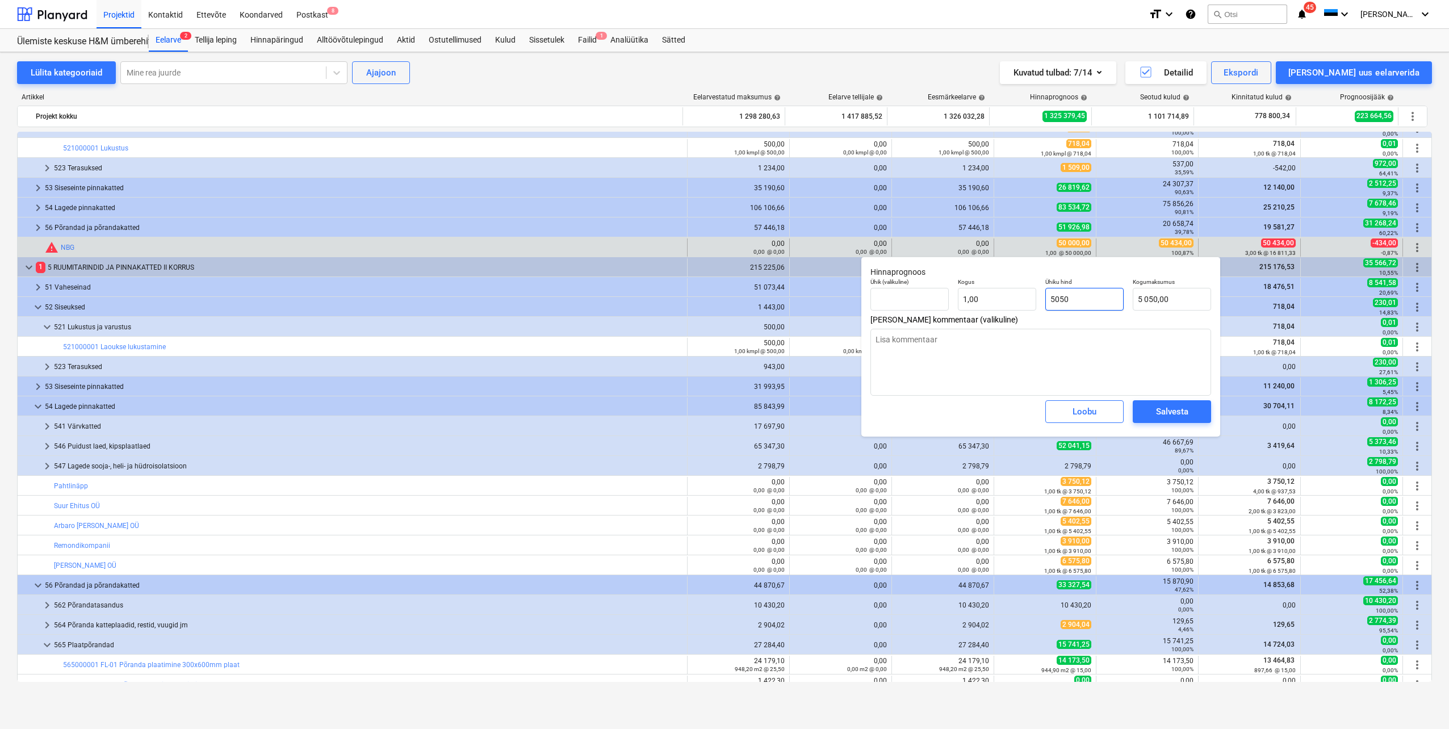
type input "50500"
type input "50 500,00"
type input "50500"
type textarea "x"
type input "50 500,00"
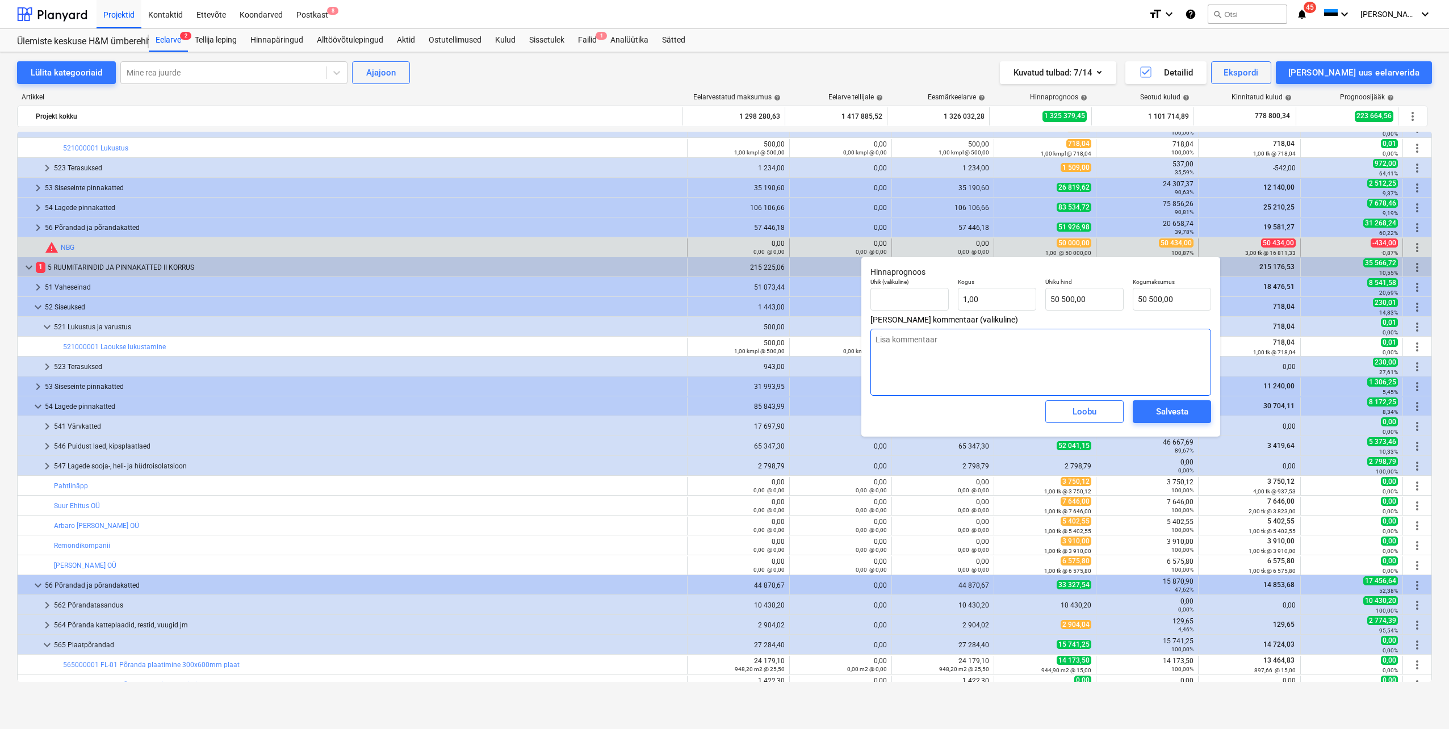
click at [1018, 368] on textarea at bounding box center [1040, 362] width 341 height 67
click at [1138, 408] on button "Salvesta" at bounding box center [1171, 411] width 78 height 23
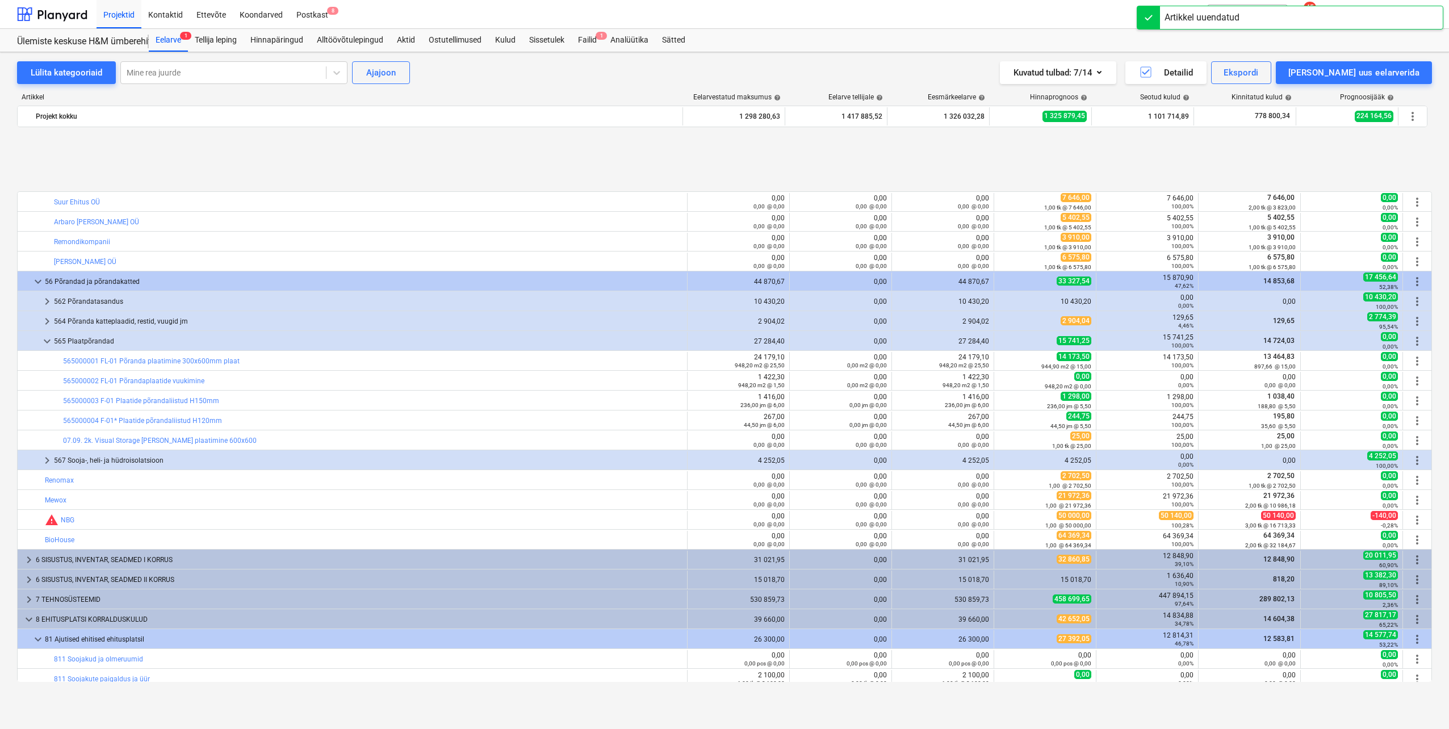
scroll to position [511, 0]
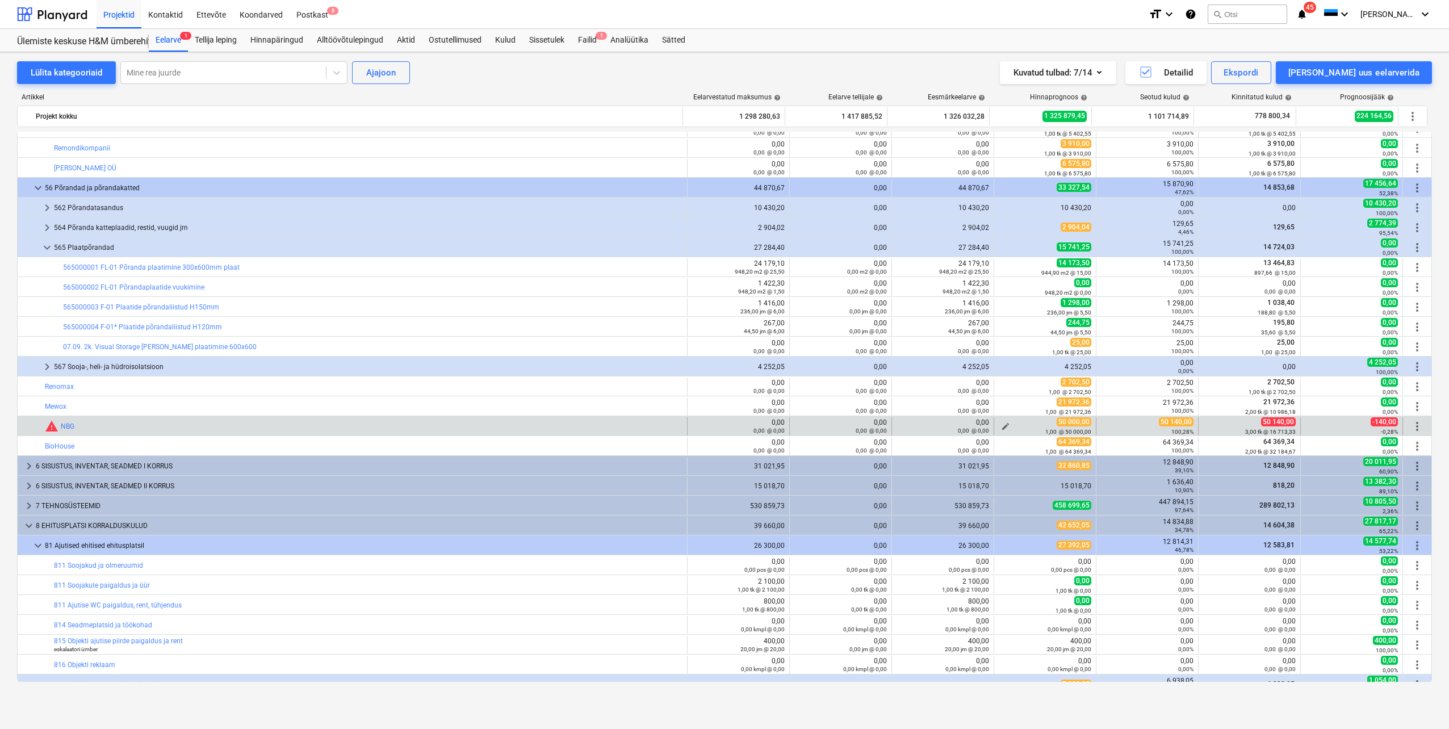
click at [998, 427] on div "1,00 @ 50 000,00" at bounding box center [1044, 431] width 93 height 8
click at [1001, 425] on span "edit" at bounding box center [1005, 426] width 9 height 9
type textarea "x"
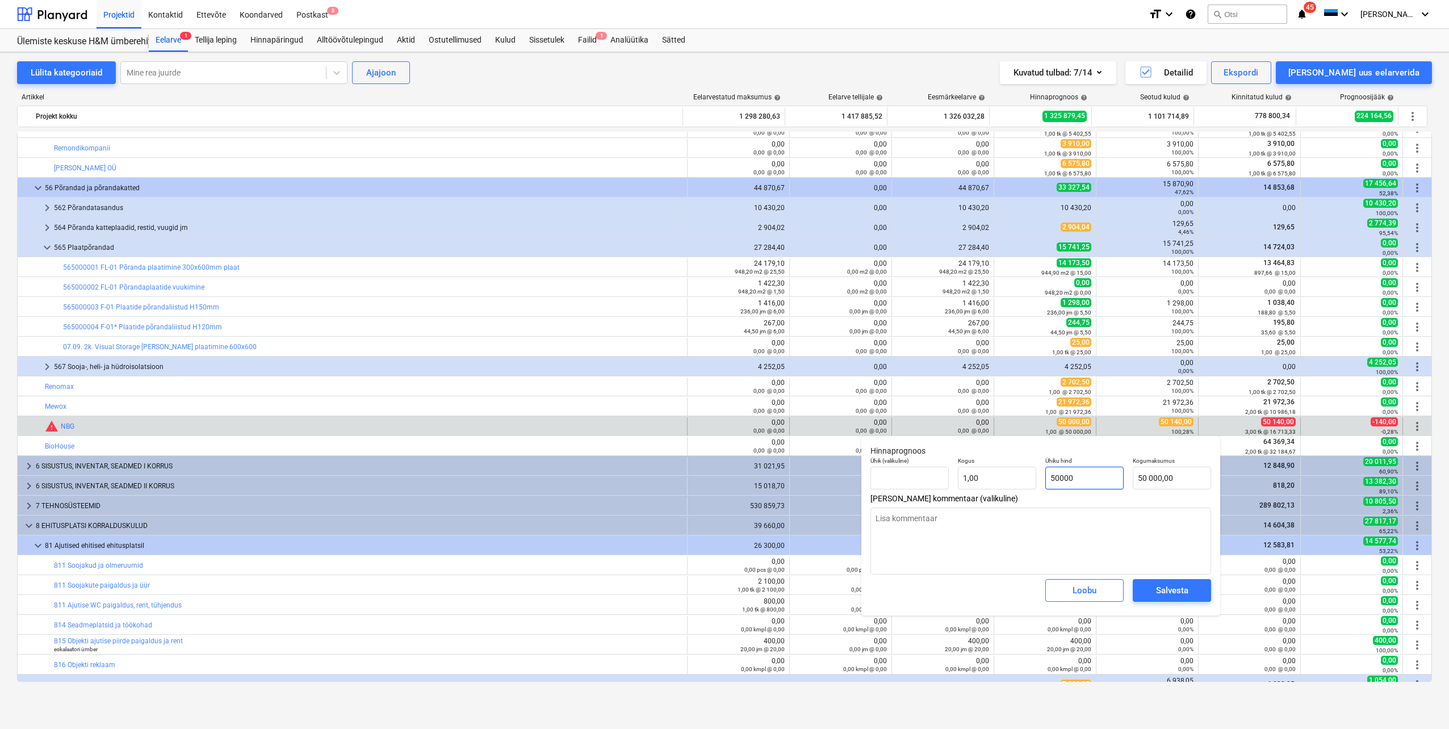
type input "50000"
drag, startPoint x: 1096, startPoint y: 476, endPoint x: 1060, endPoint y: 473, distance: 35.3
click at [1060, 473] on input "50000" at bounding box center [1084, 478] width 78 height 23
type textarea "x"
type input "505"
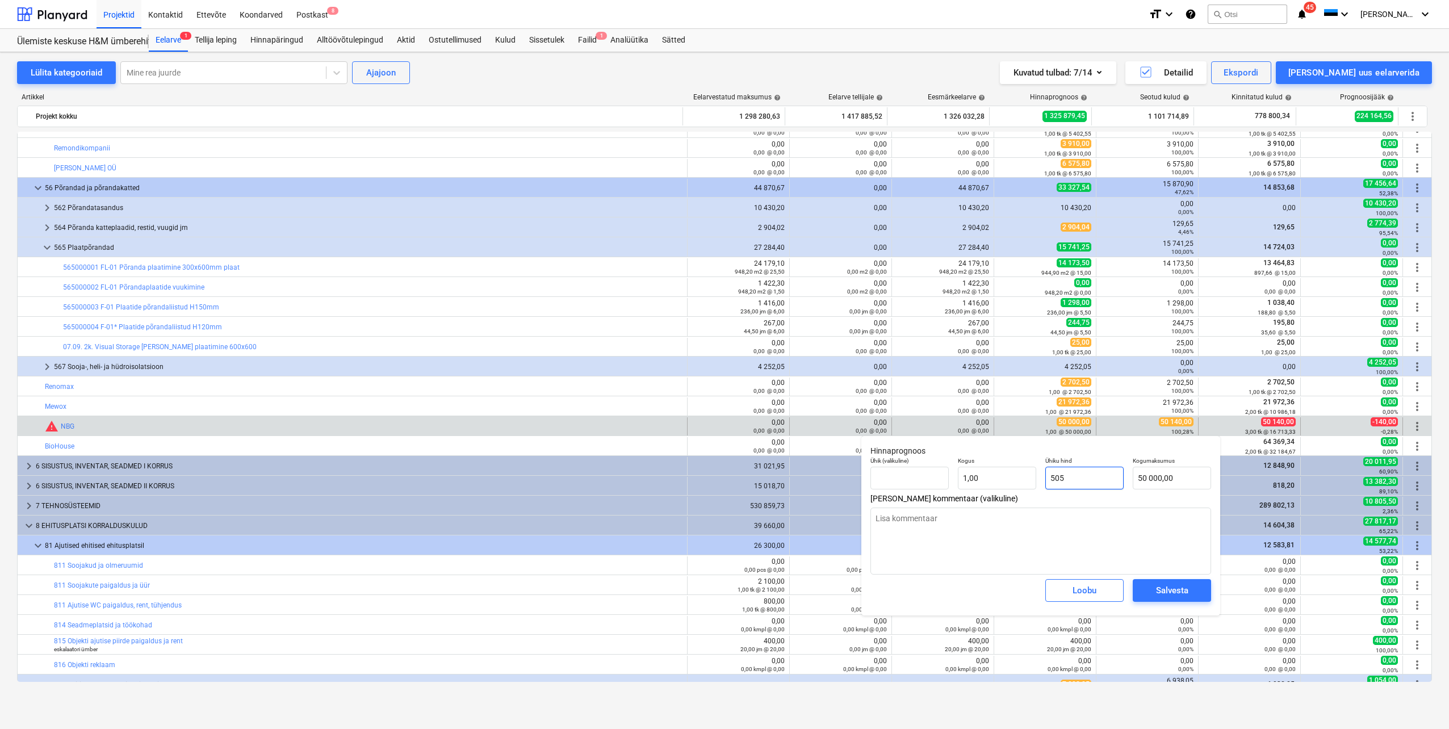
type input "505,00"
type textarea "x"
type input "5050"
type input "5 050,00"
type textarea "x"
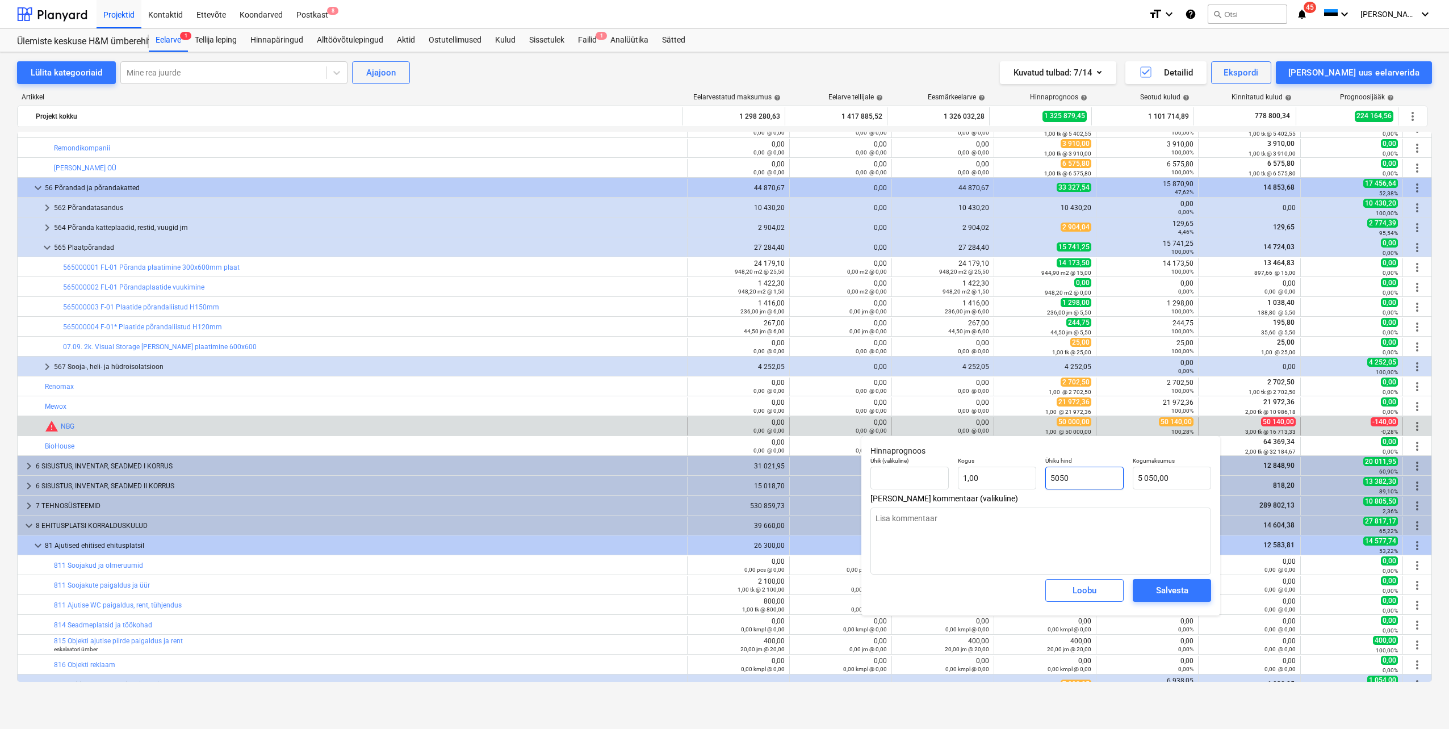
type input "50500"
type input "50 500,00"
type input "50500"
type textarea "x"
type input "50 500,00"
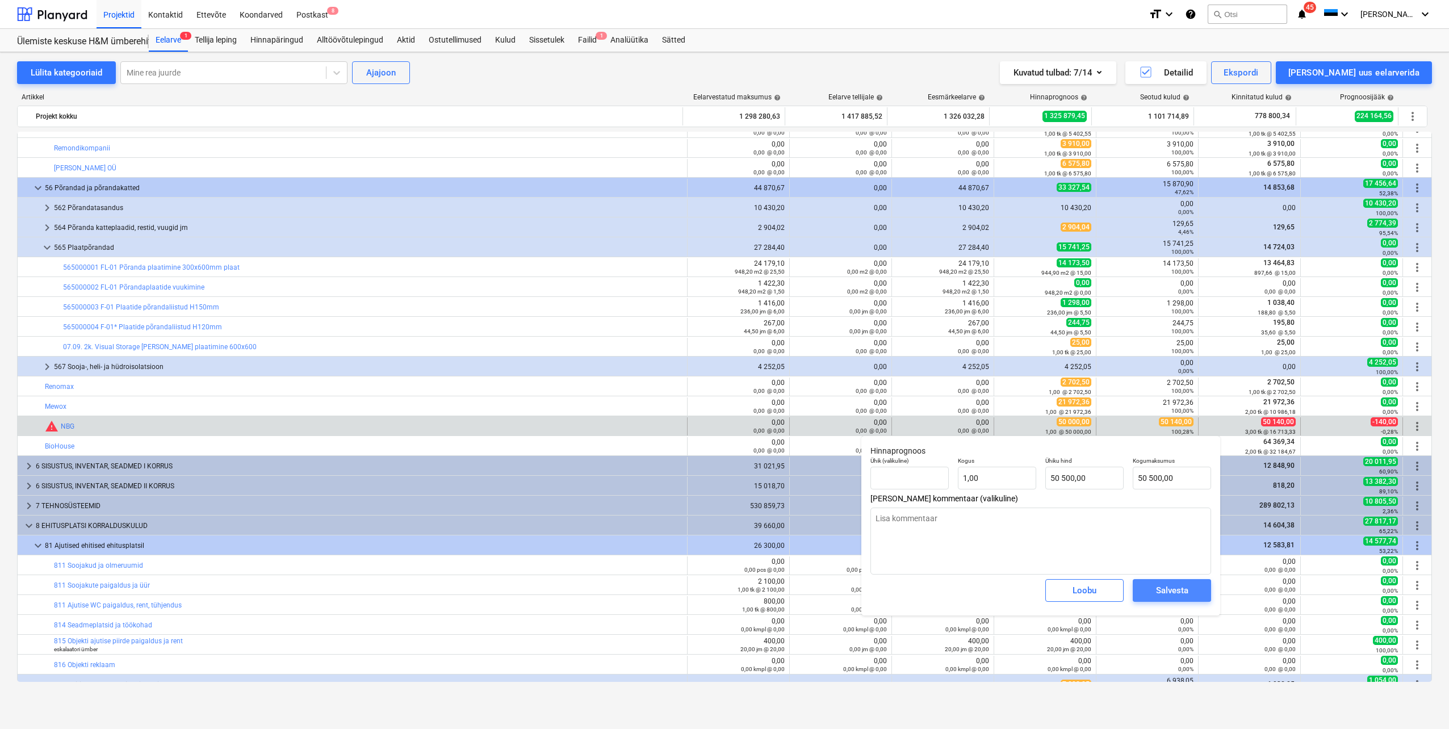
click at [1184, 590] on div "Salvesta" at bounding box center [1172, 590] width 32 height 15
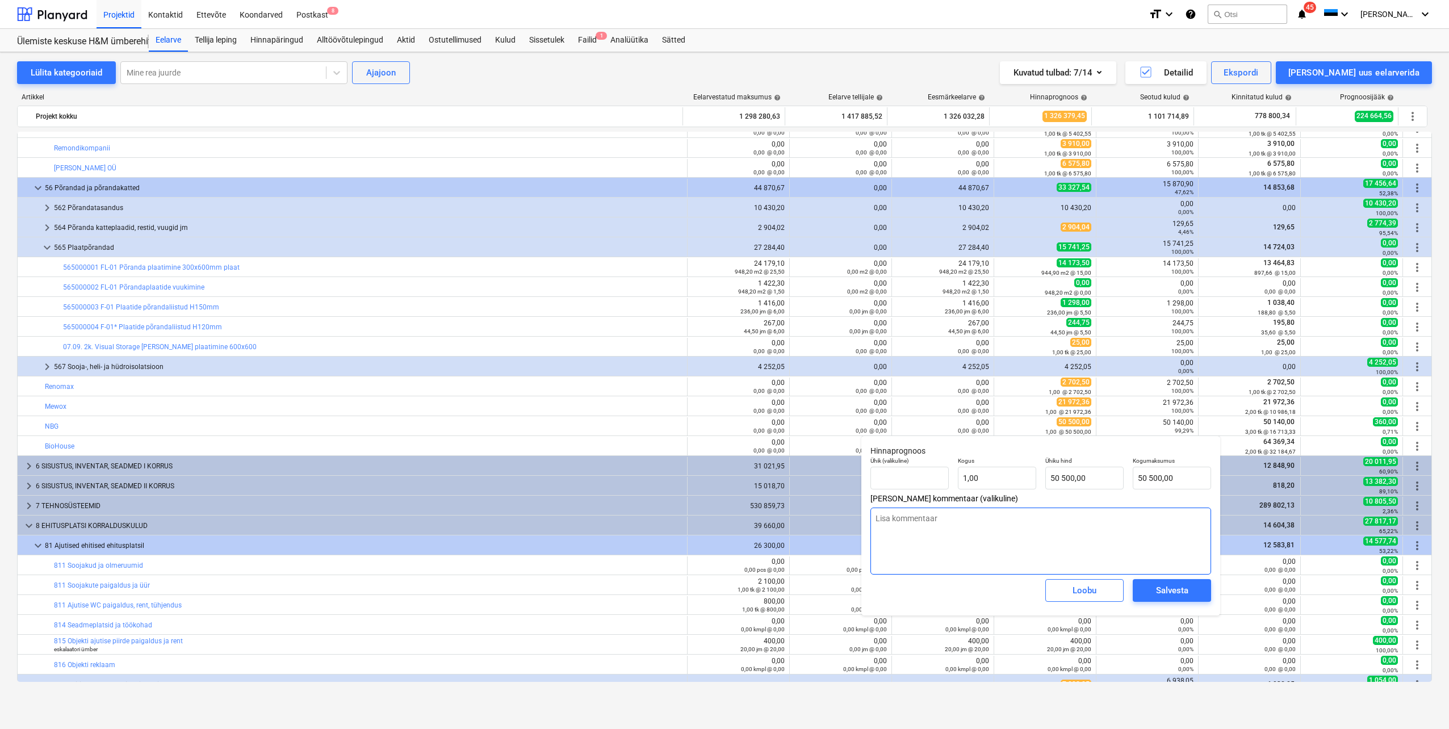
type textarea "x"
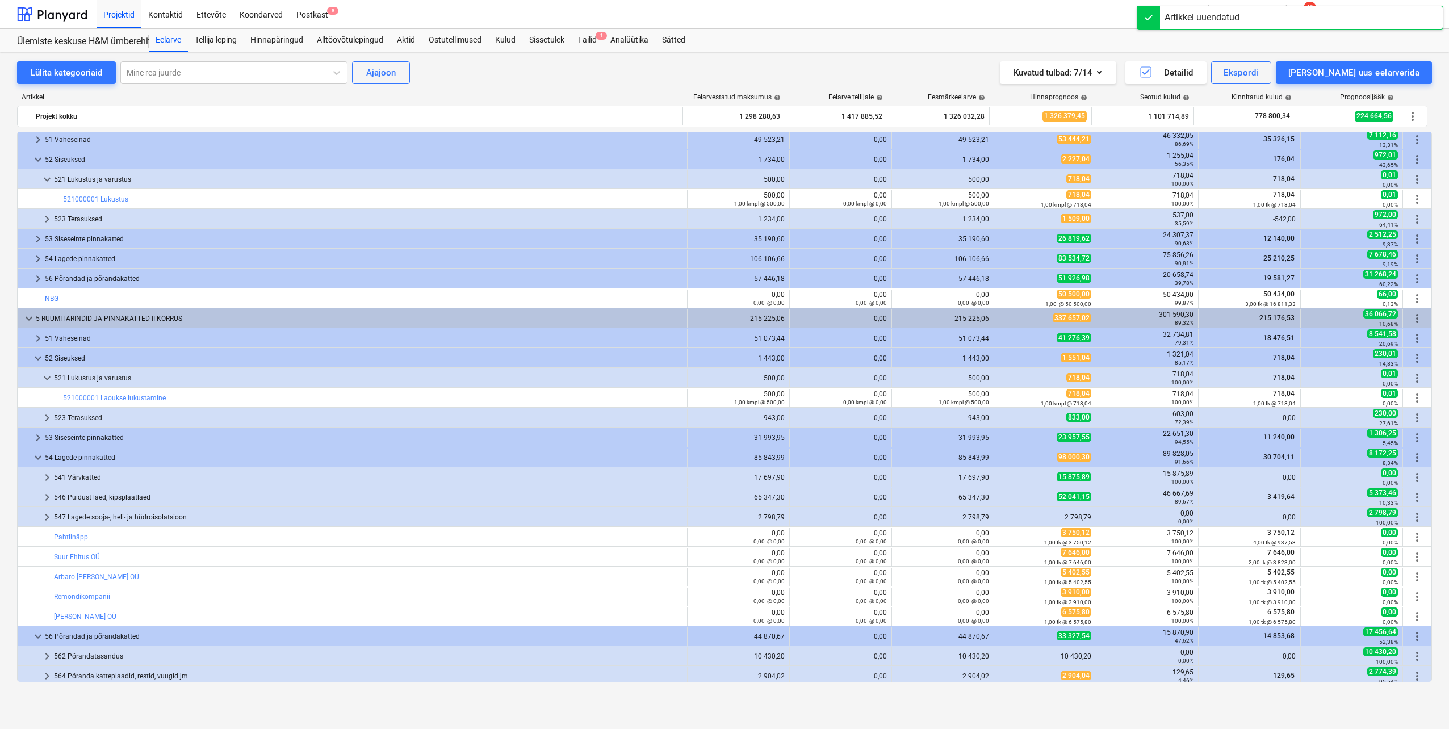
scroll to position [0, 0]
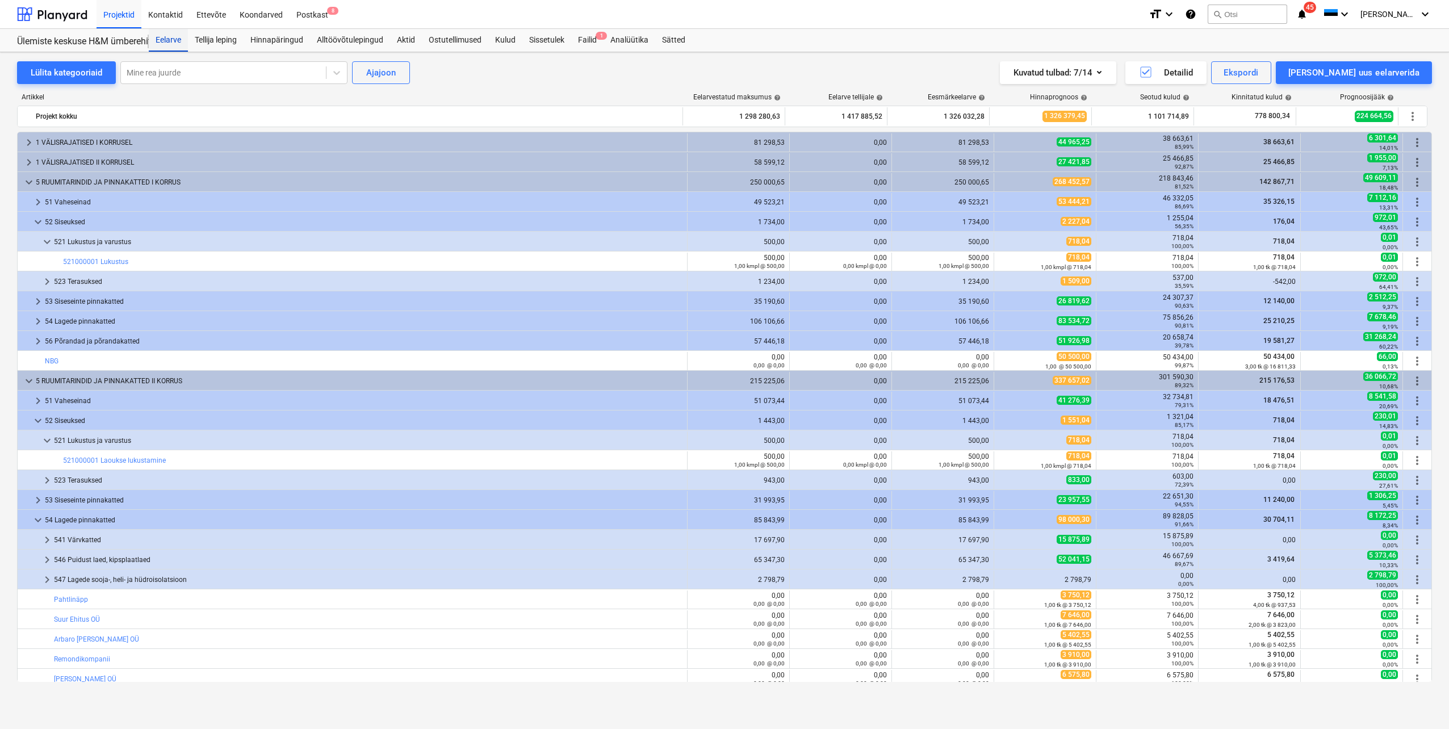
click at [178, 43] on div "Eelarve" at bounding box center [168, 40] width 39 height 23
